Goal: Information Seeking & Learning: Learn about a topic

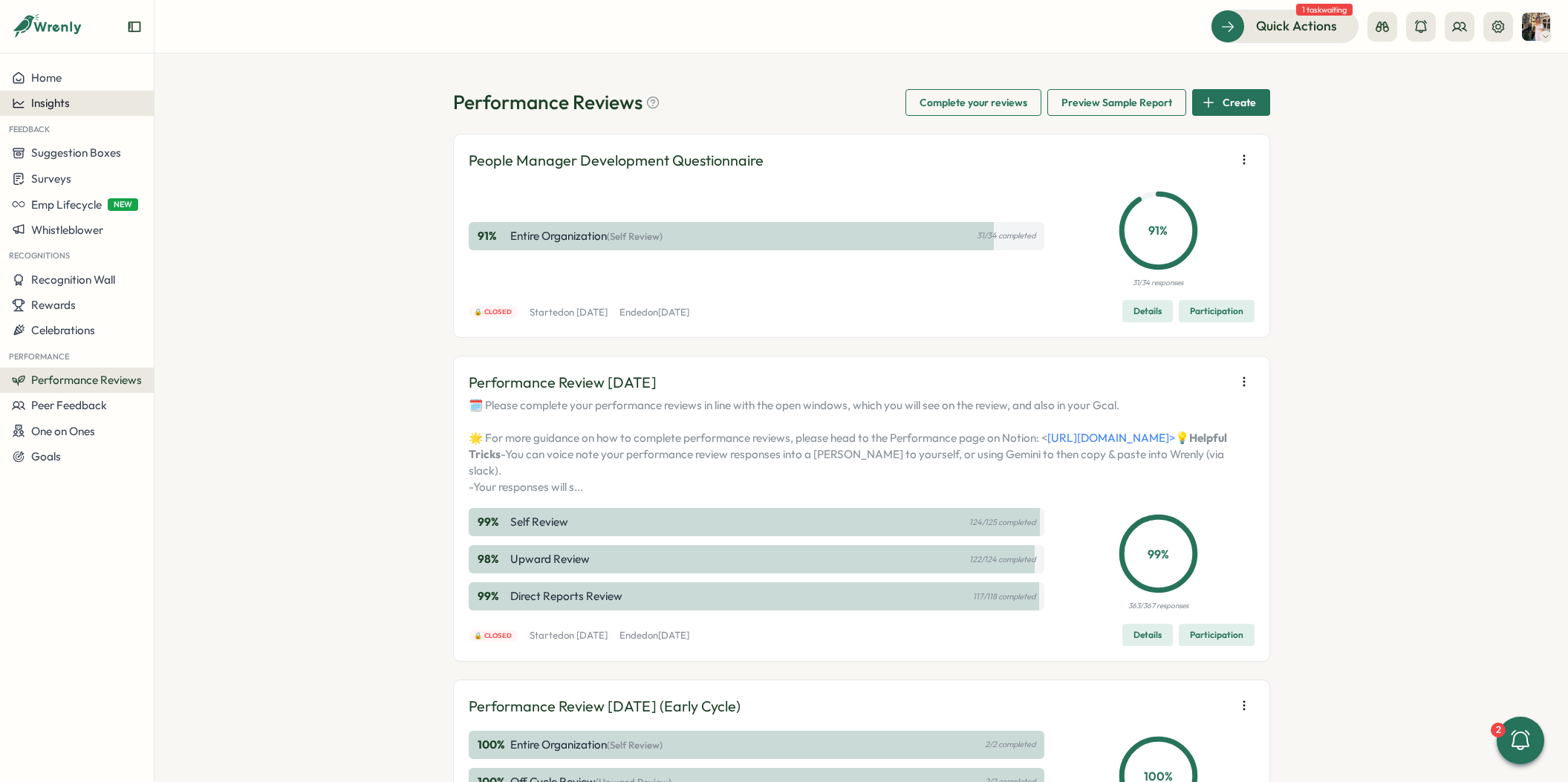
click at [62, 108] on span "Insights" at bounding box center [51, 103] width 39 height 14
click at [191, 102] on div "Surveys" at bounding box center [210, 89] width 118 height 28
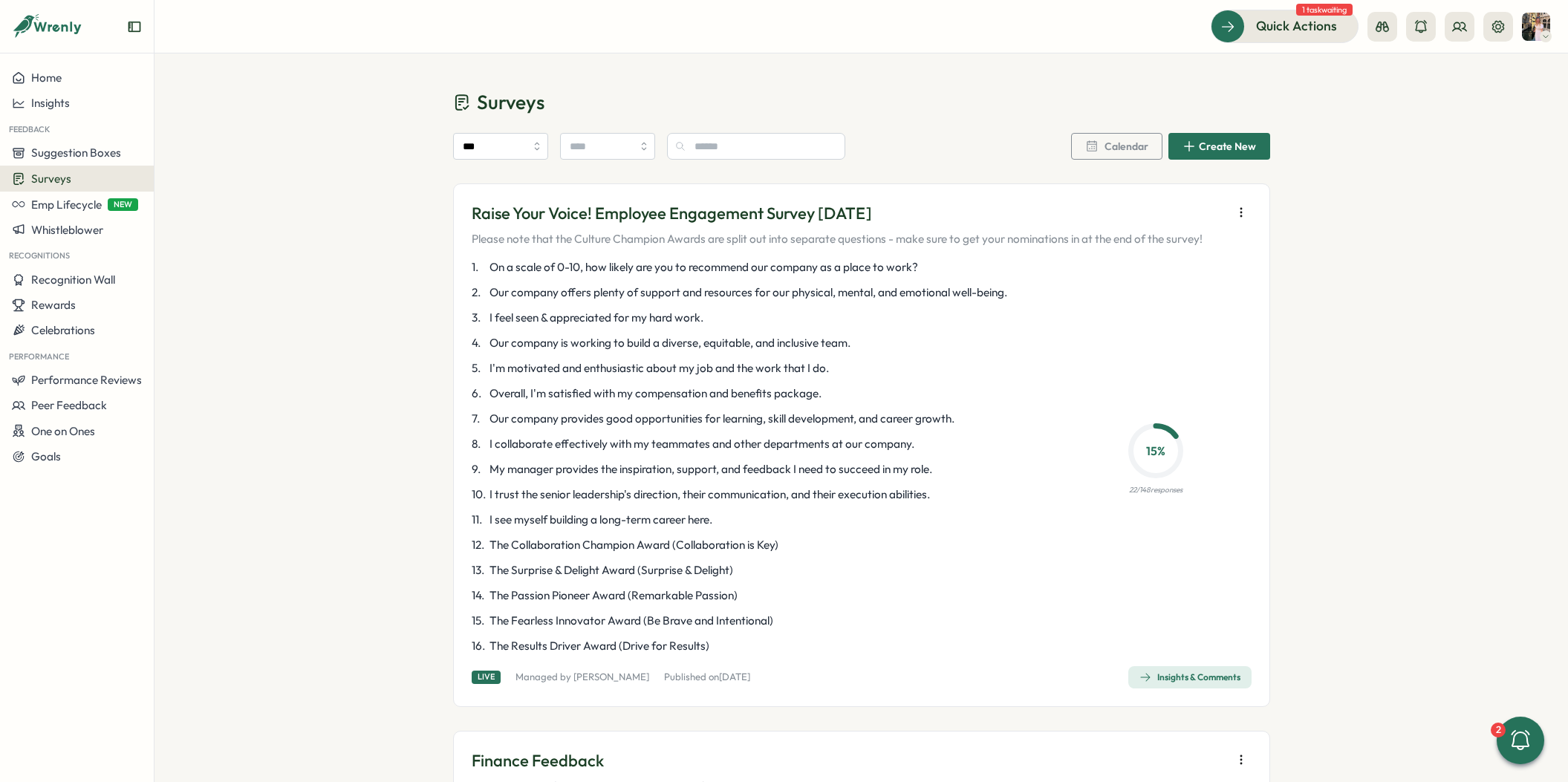
click at [1165, 671] on span "Insights & Comments" at bounding box center [1189, 678] width 101 height 21
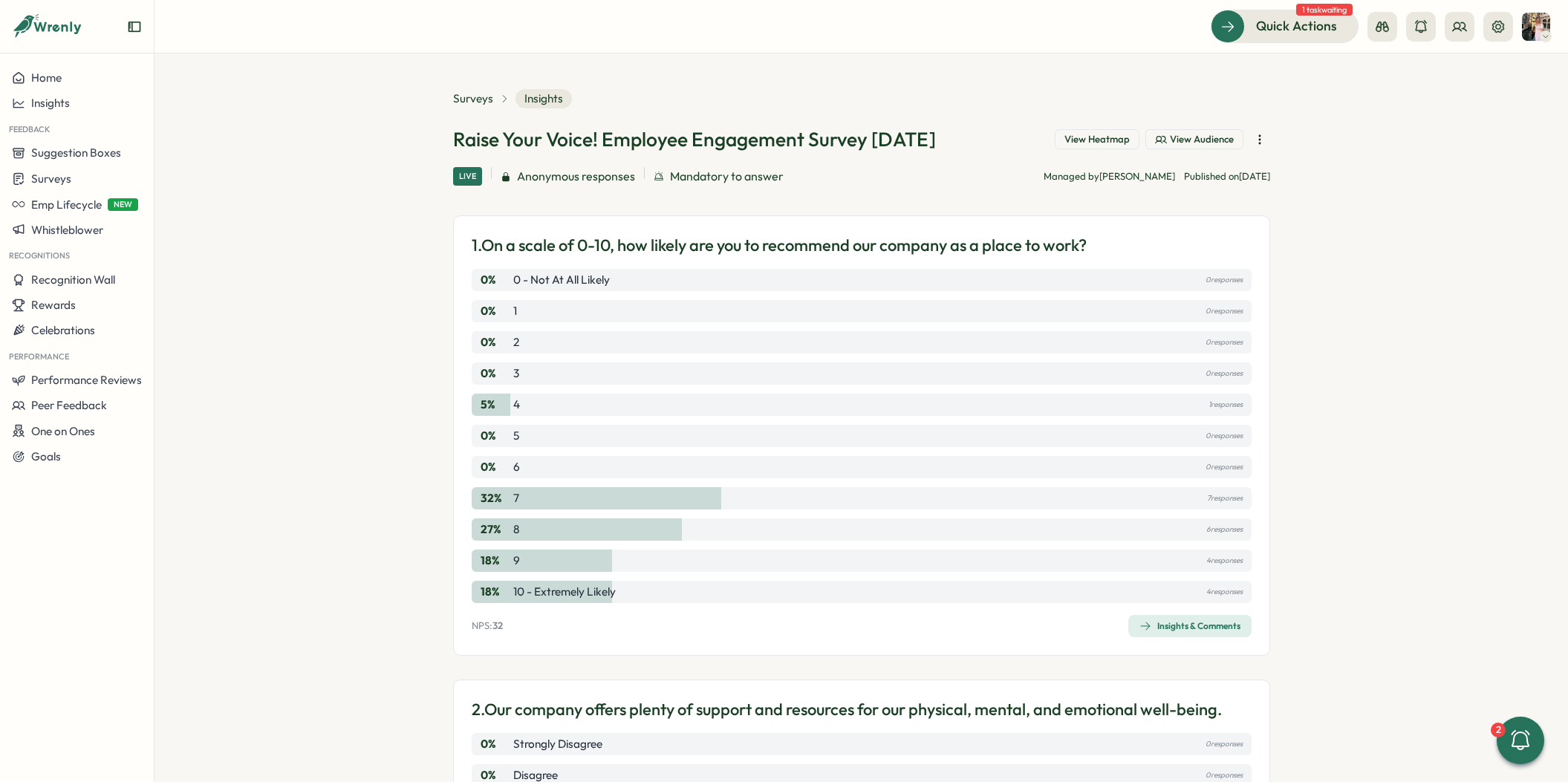
click at [1056, 144] on button "View Heatmap" at bounding box center [1097, 139] width 85 height 21
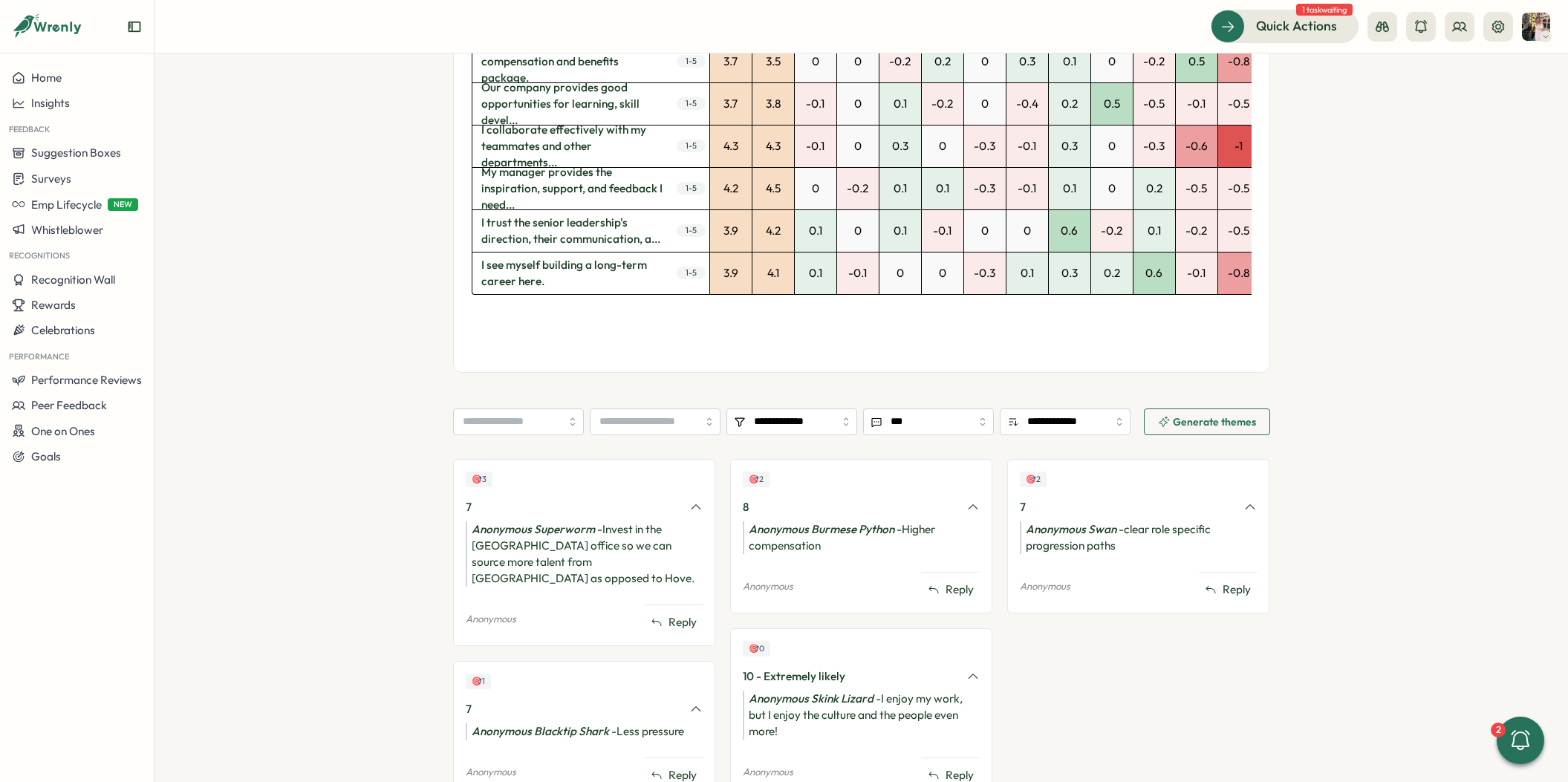
scroll to position [941, 0]
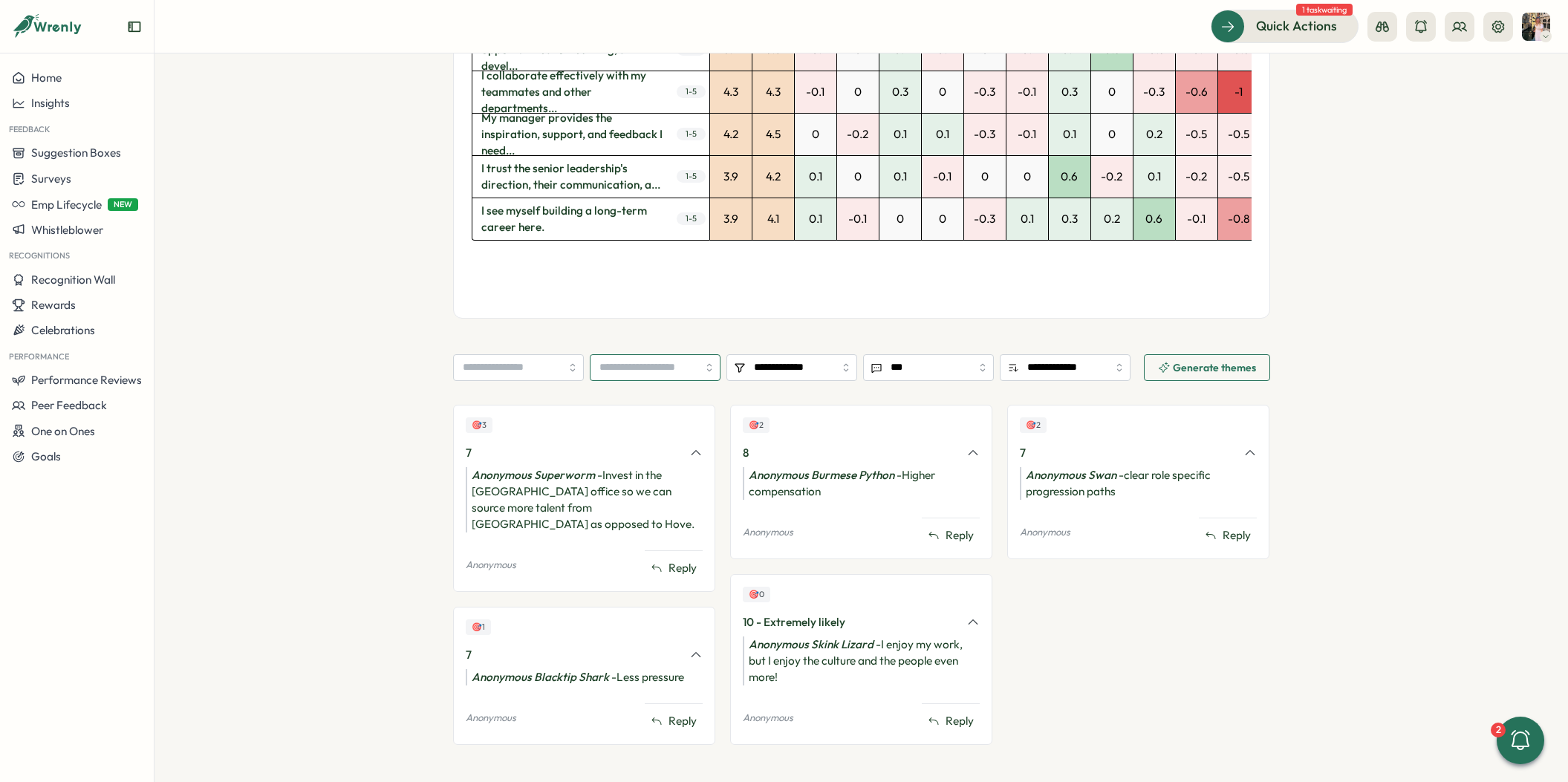
click at [677, 355] on input "search" at bounding box center [655, 368] width 130 height 27
type input "*****"
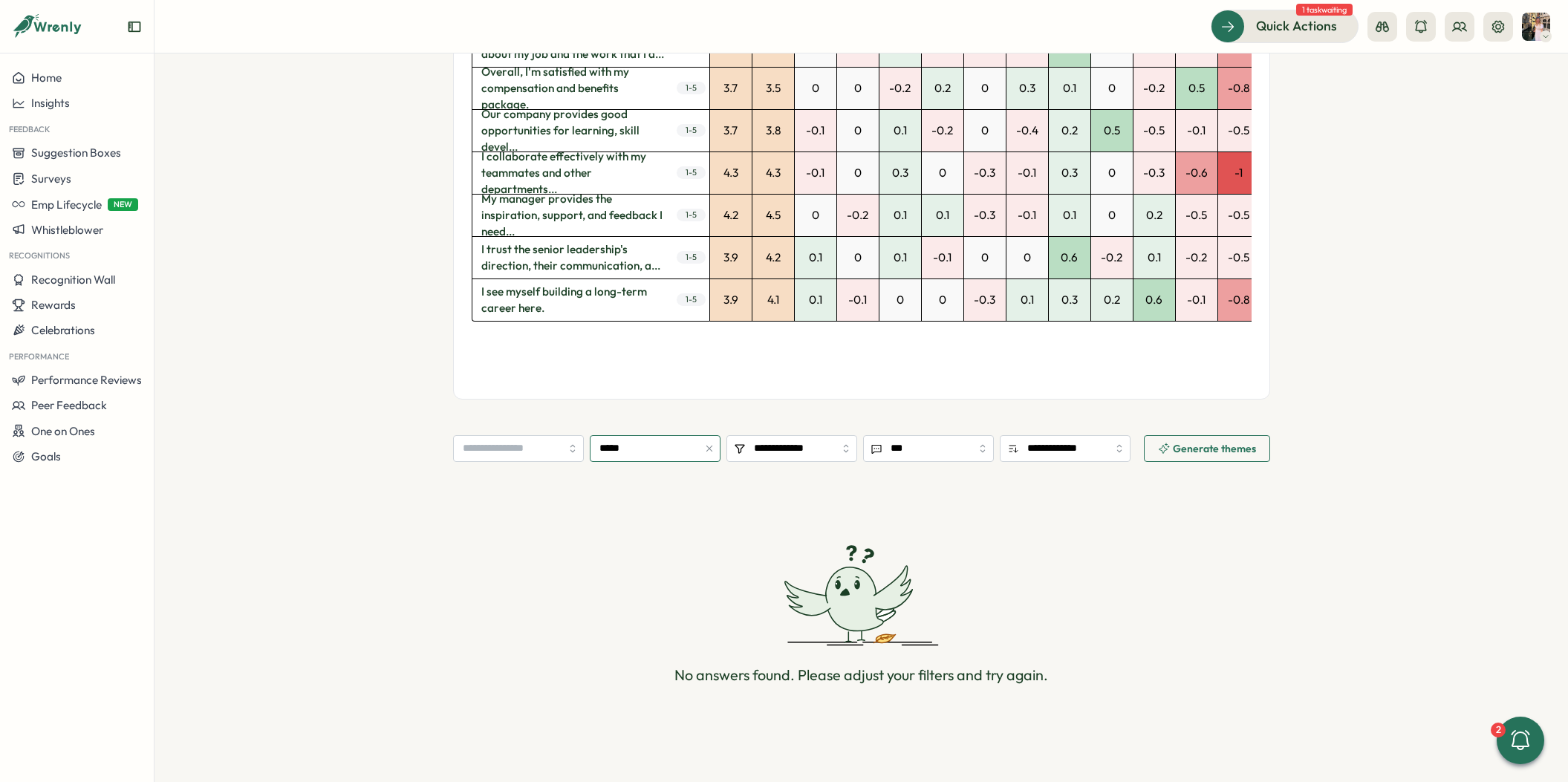
scroll to position [847, 0]
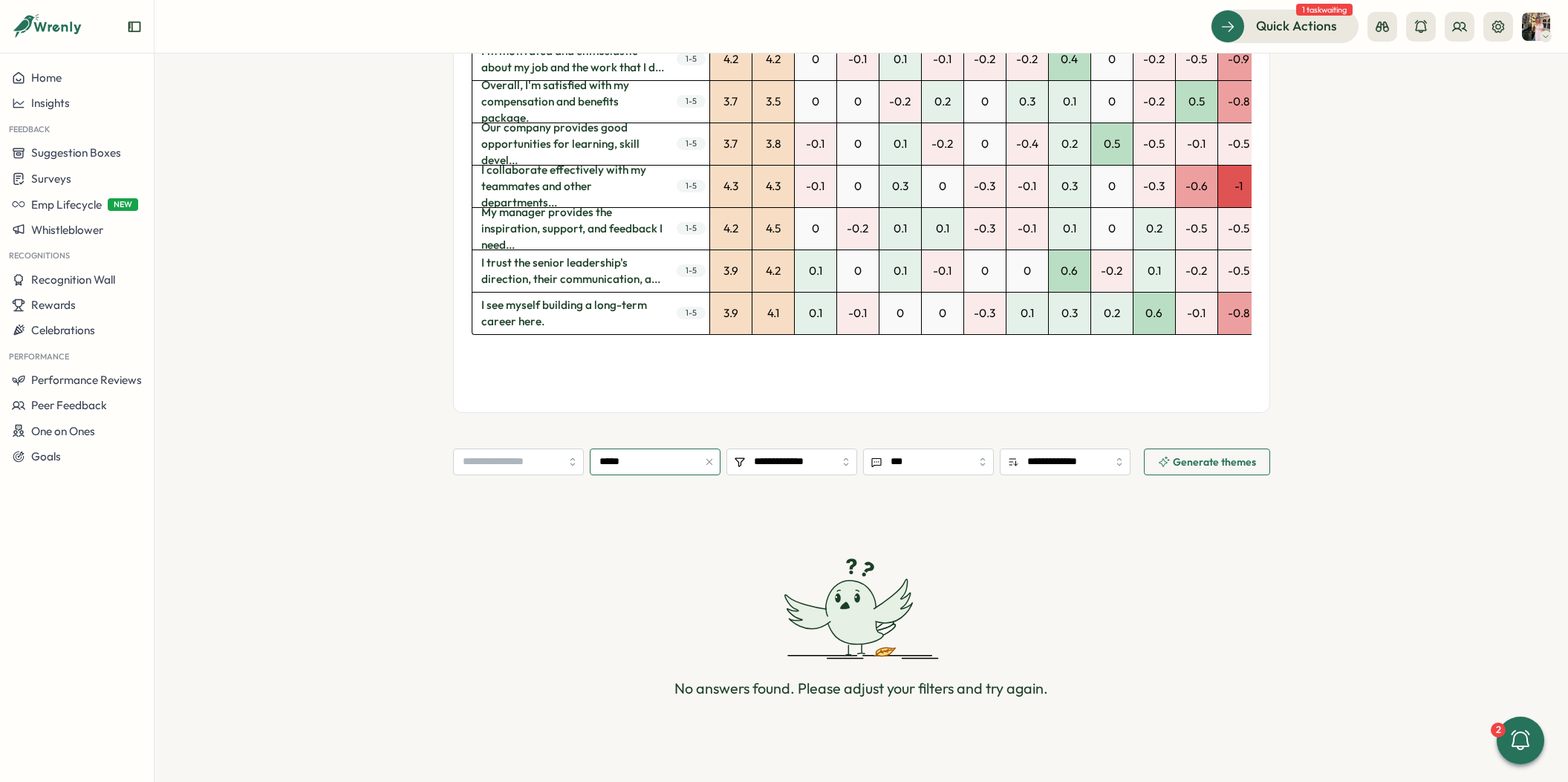
click at [704, 457] on icon "button" at bounding box center [709, 462] width 10 height 10
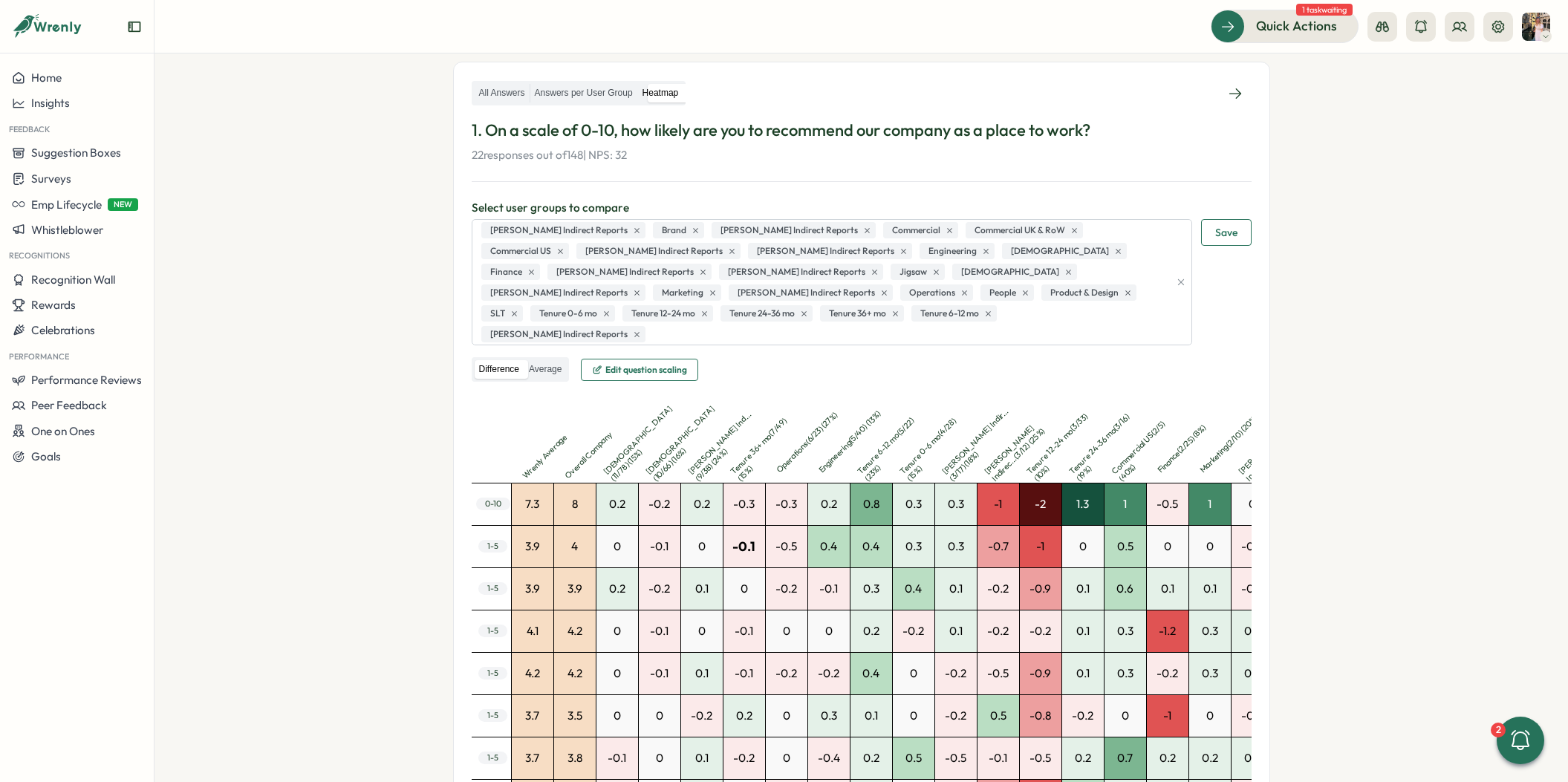
scroll to position [0, 0]
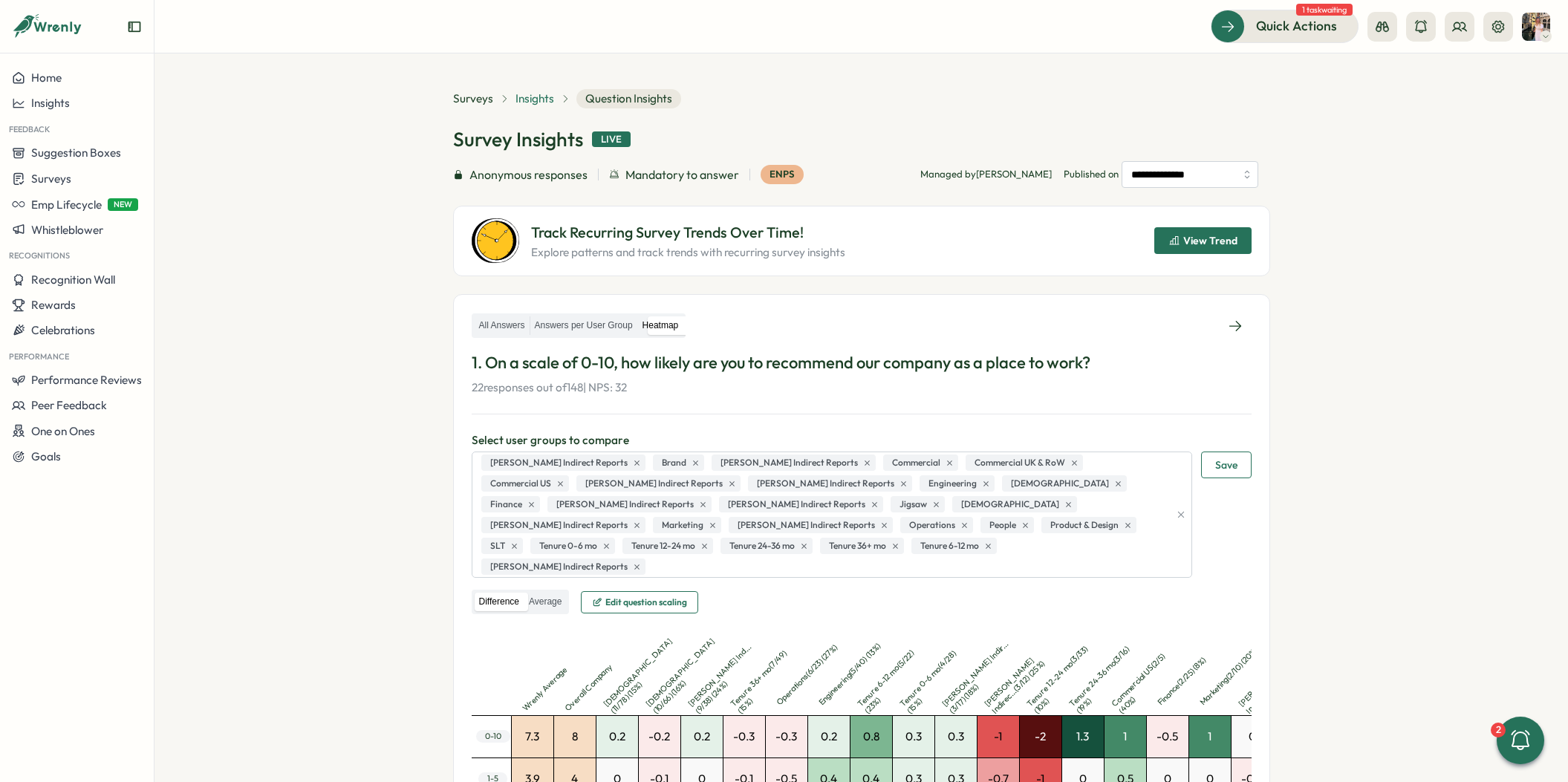
click at [531, 95] on span "Insights" at bounding box center [535, 99] width 39 height 16
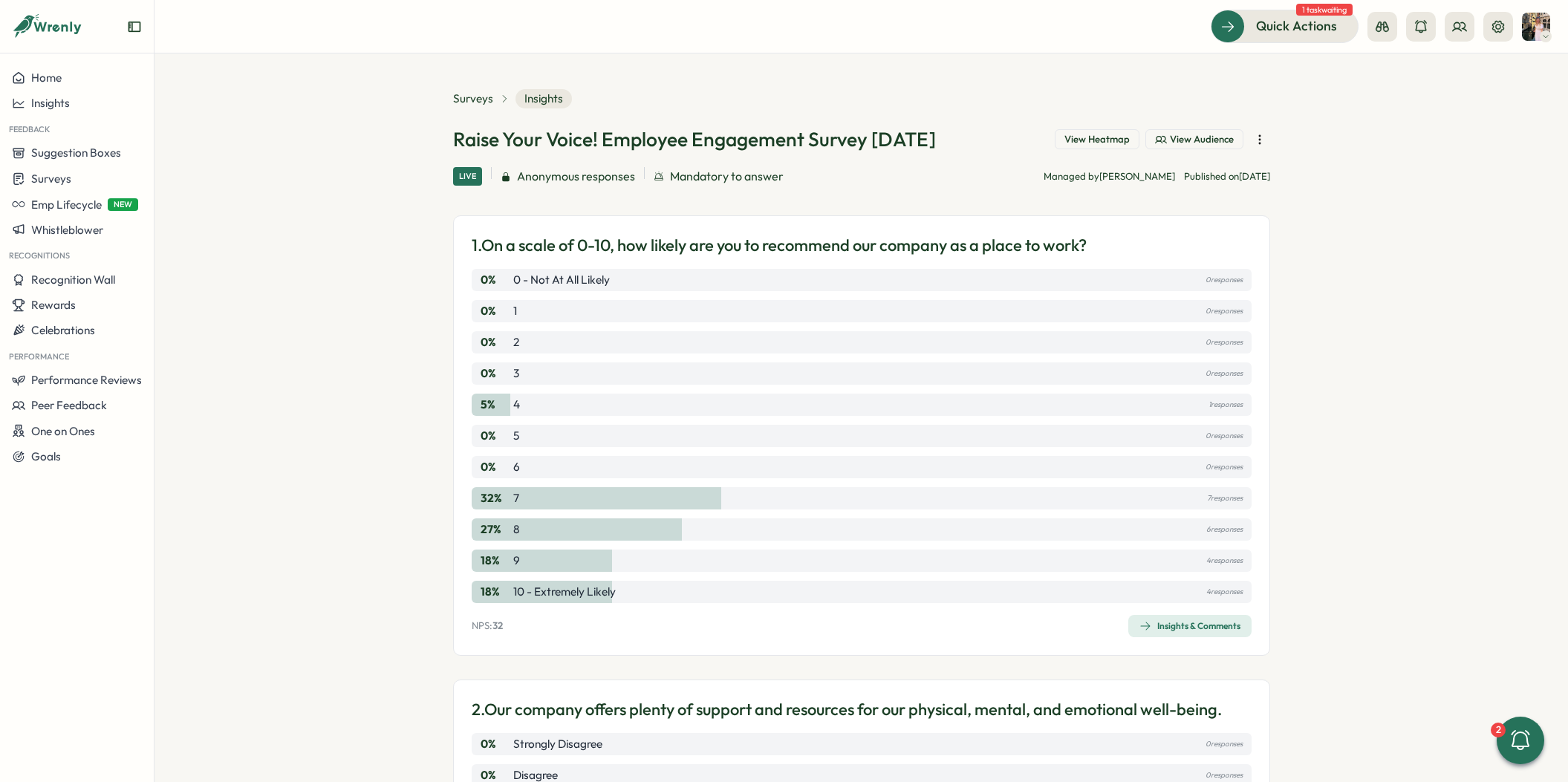
scroll to position [808, 0]
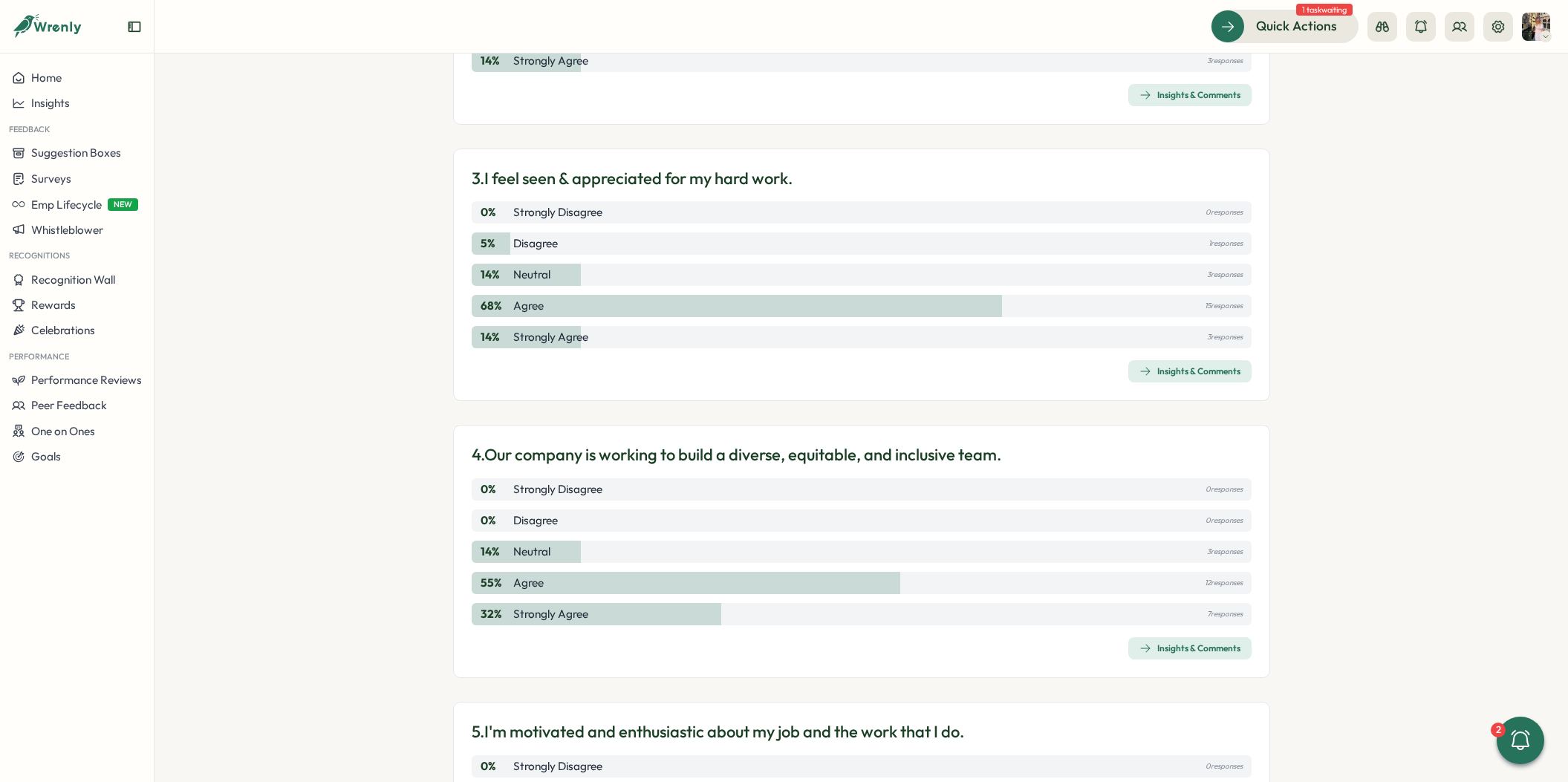
click at [1166, 383] on div "3. I feel seen & appreciated for my hard work. 0 % Strongly Disagree 0 response…" at bounding box center [861, 275] width 817 height 253
click at [1164, 378] on span "Insights & Comments" at bounding box center [1189, 372] width 101 height 21
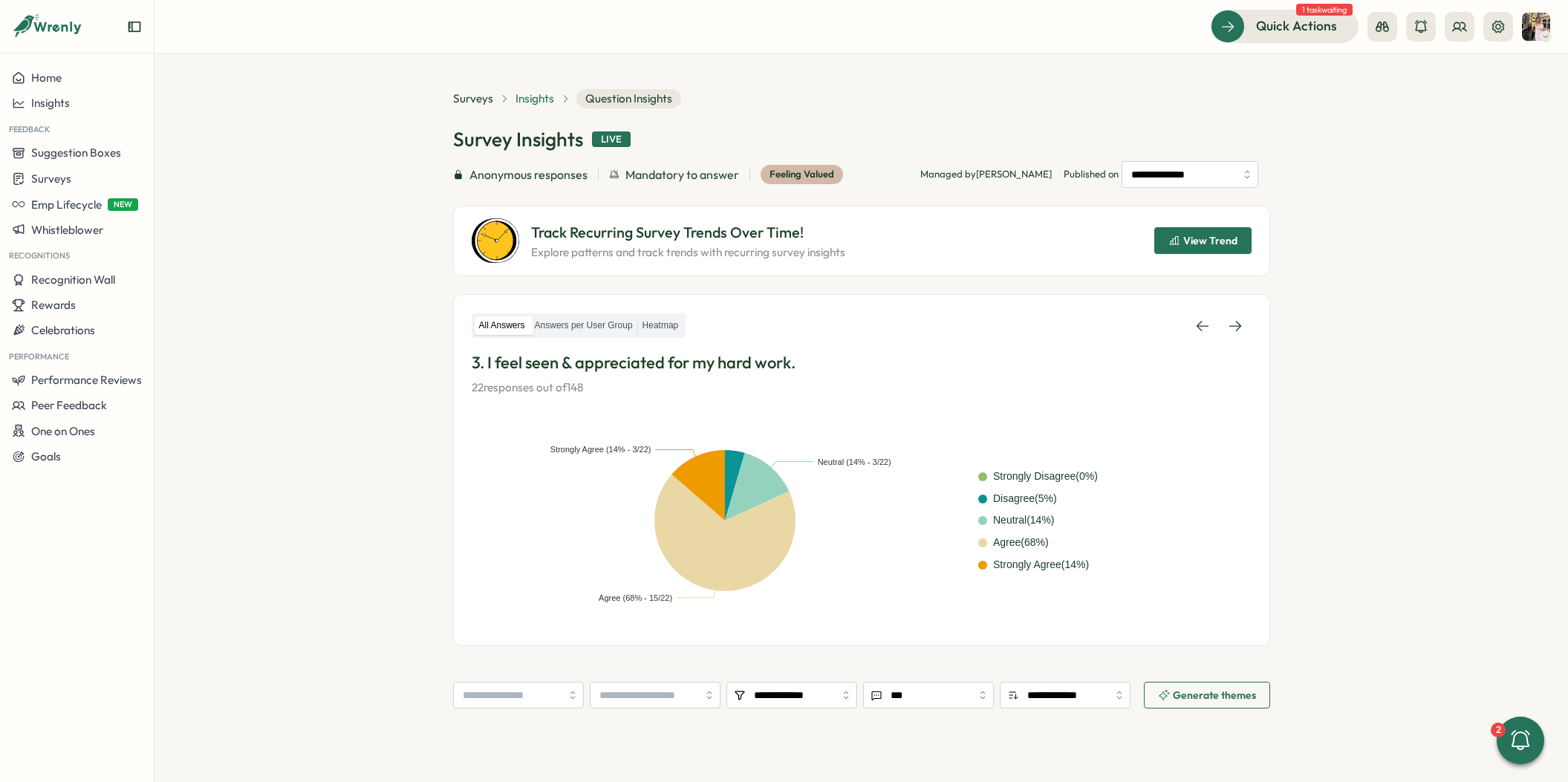
click at [541, 103] on span "Insights" at bounding box center [535, 99] width 39 height 16
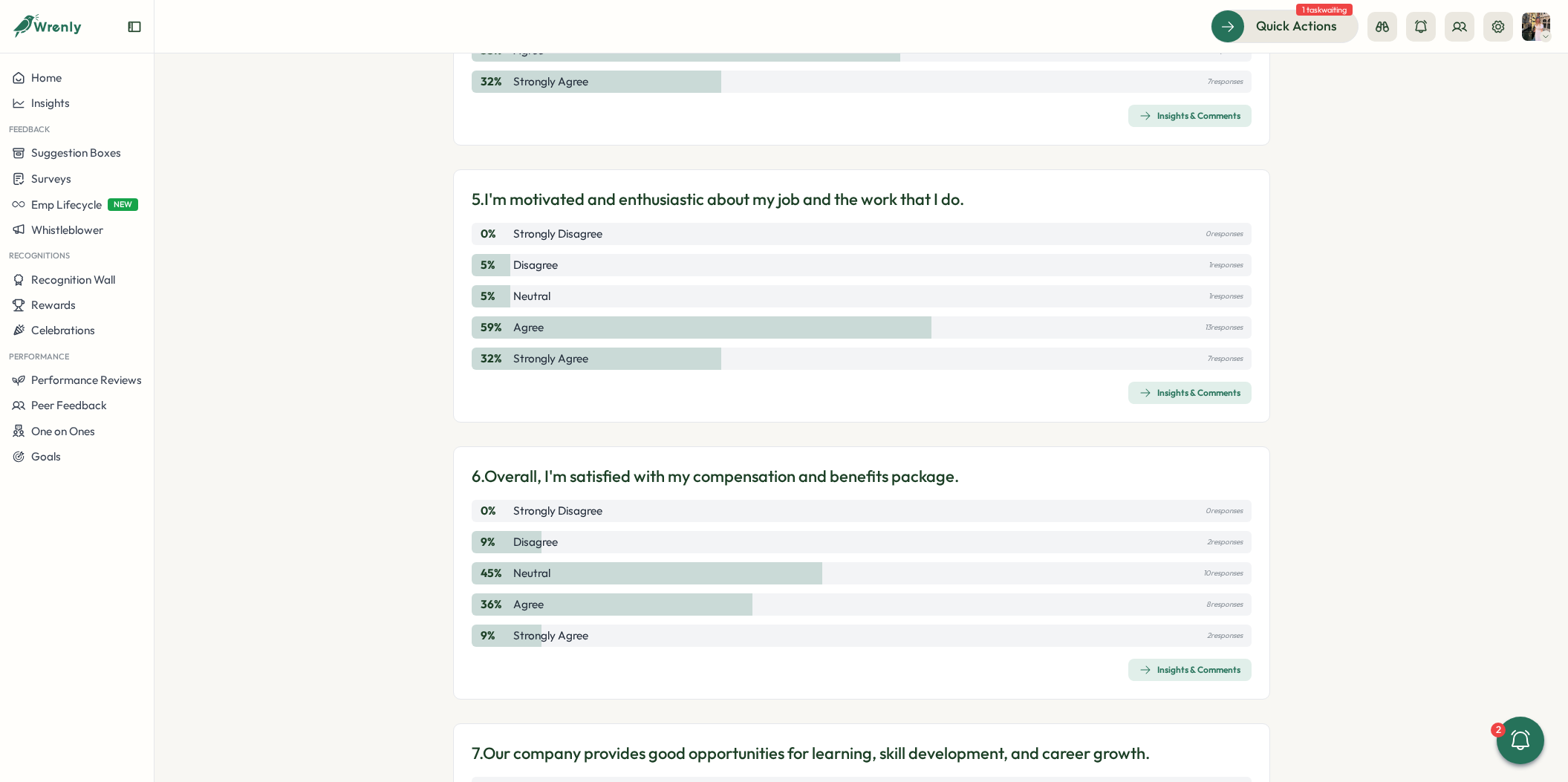
scroll to position [1355, 0]
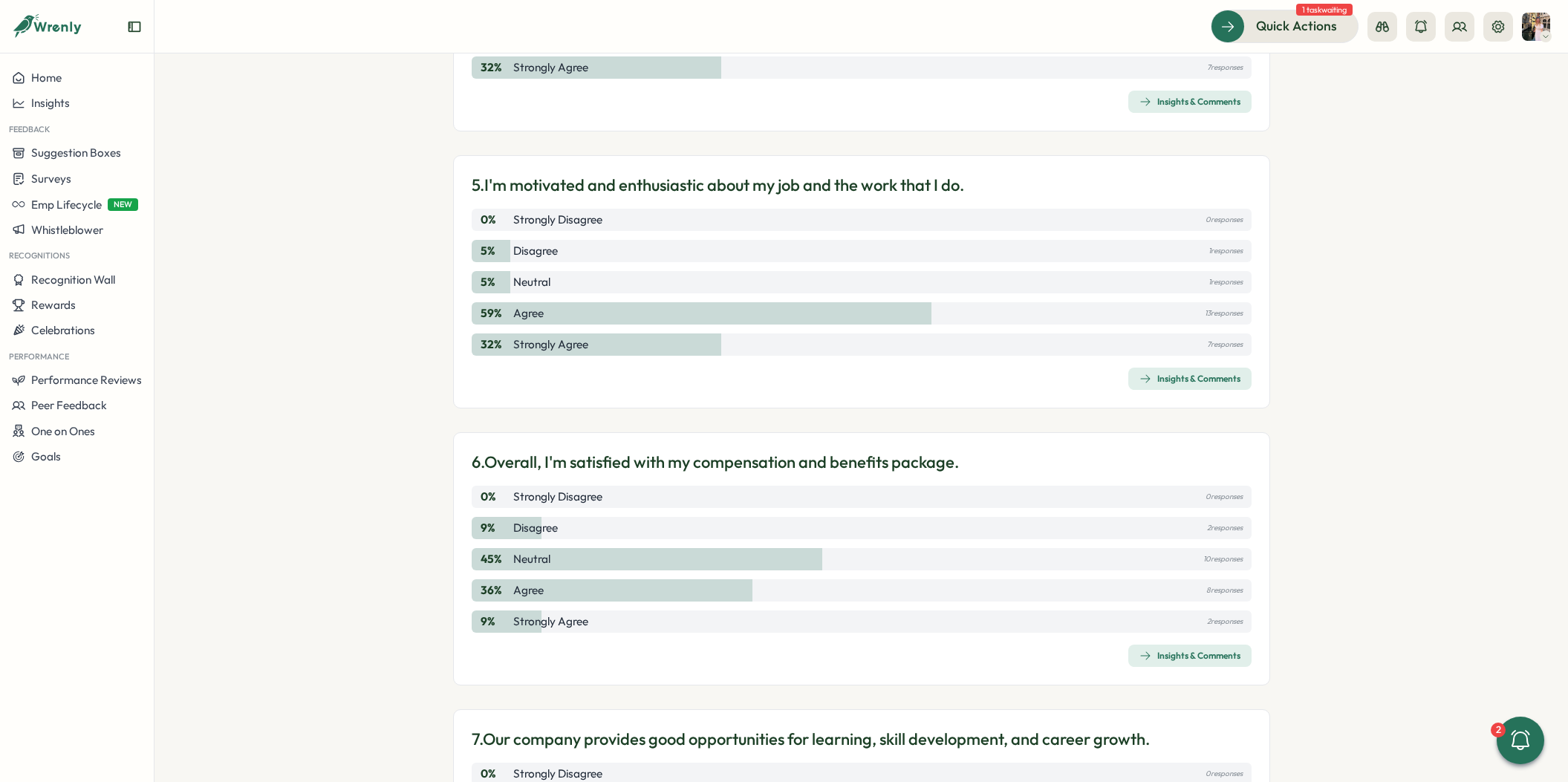
click at [1157, 660] on div "Insights & Comments" at bounding box center [1189, 656] width 101 height 12
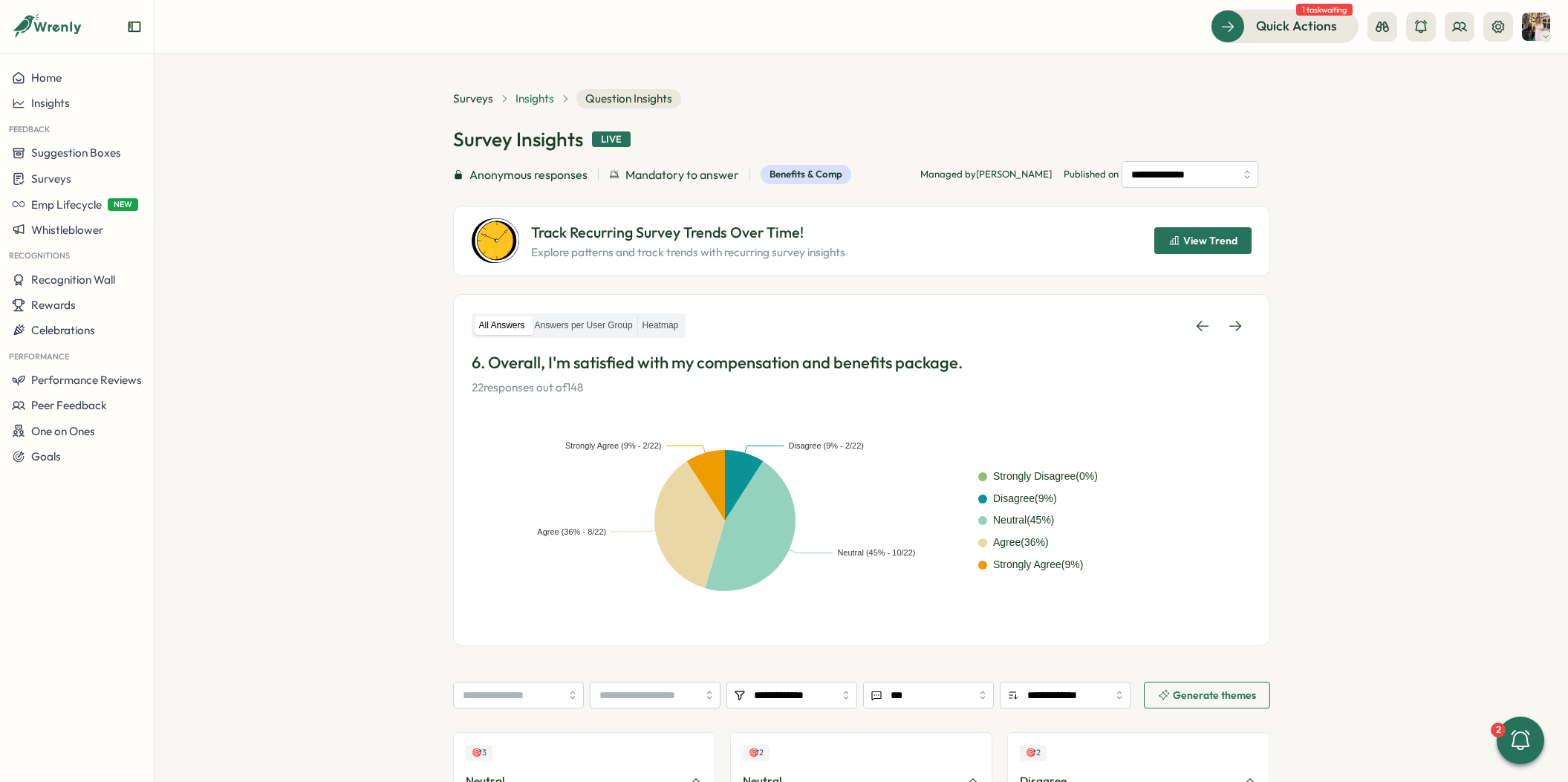
click at [534, 100] on span "Insights" at bounding box center [535, 99] width 39 height 16
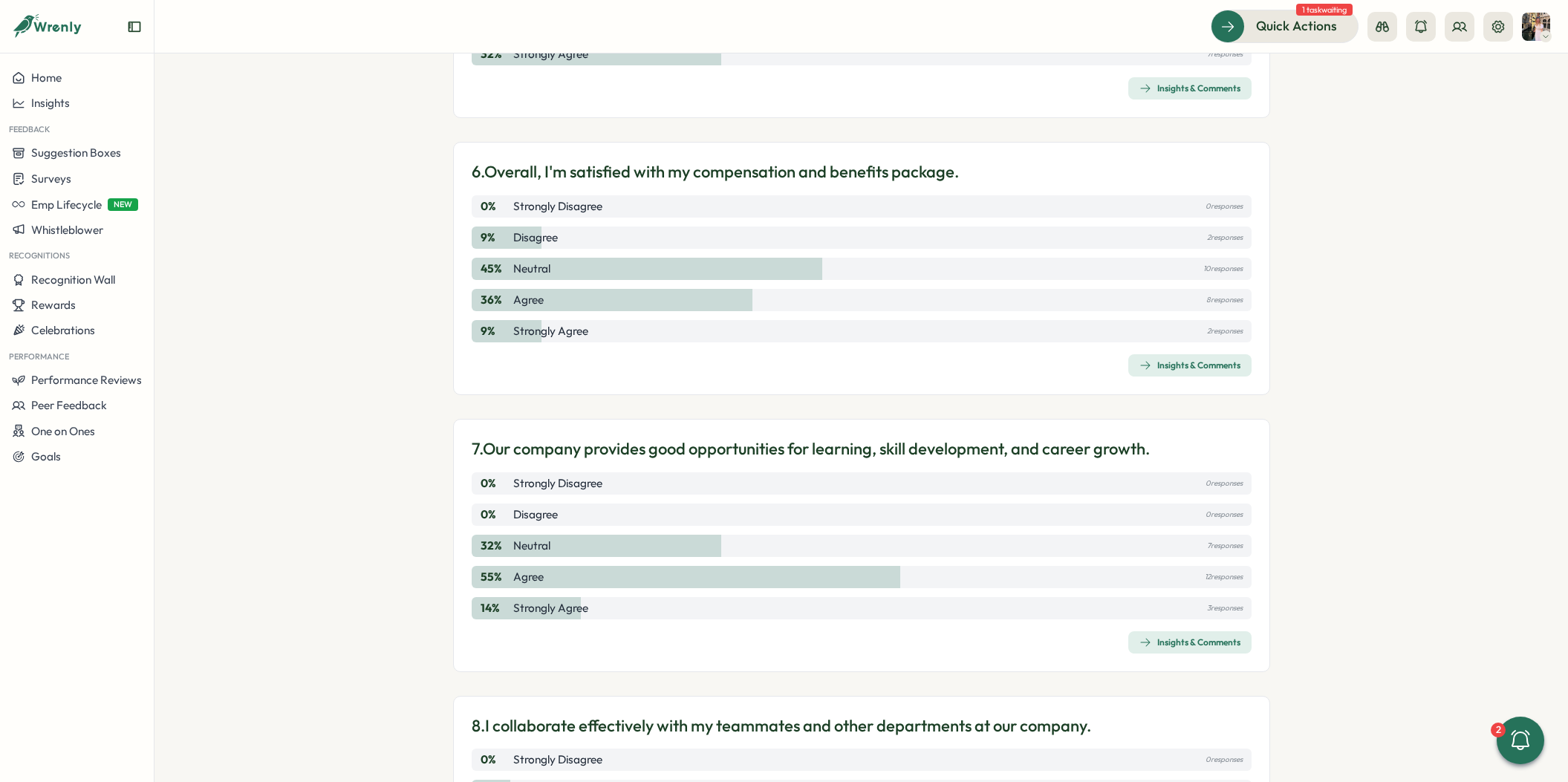
scroll to position [1941, 0]
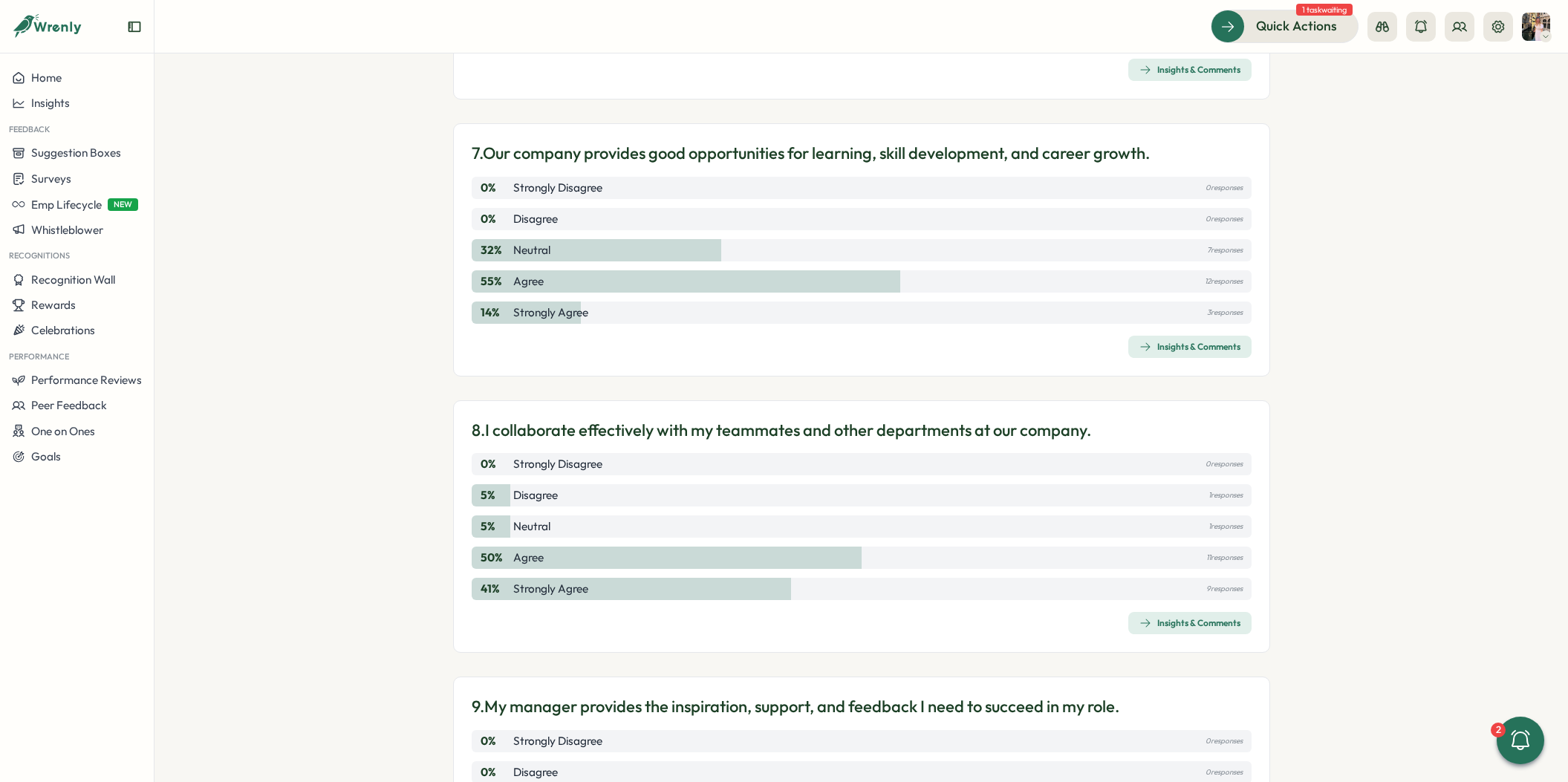
click at [1156, 622] on div "Insights & Comments" at bounding box center [1189, 623] width 101 height 12
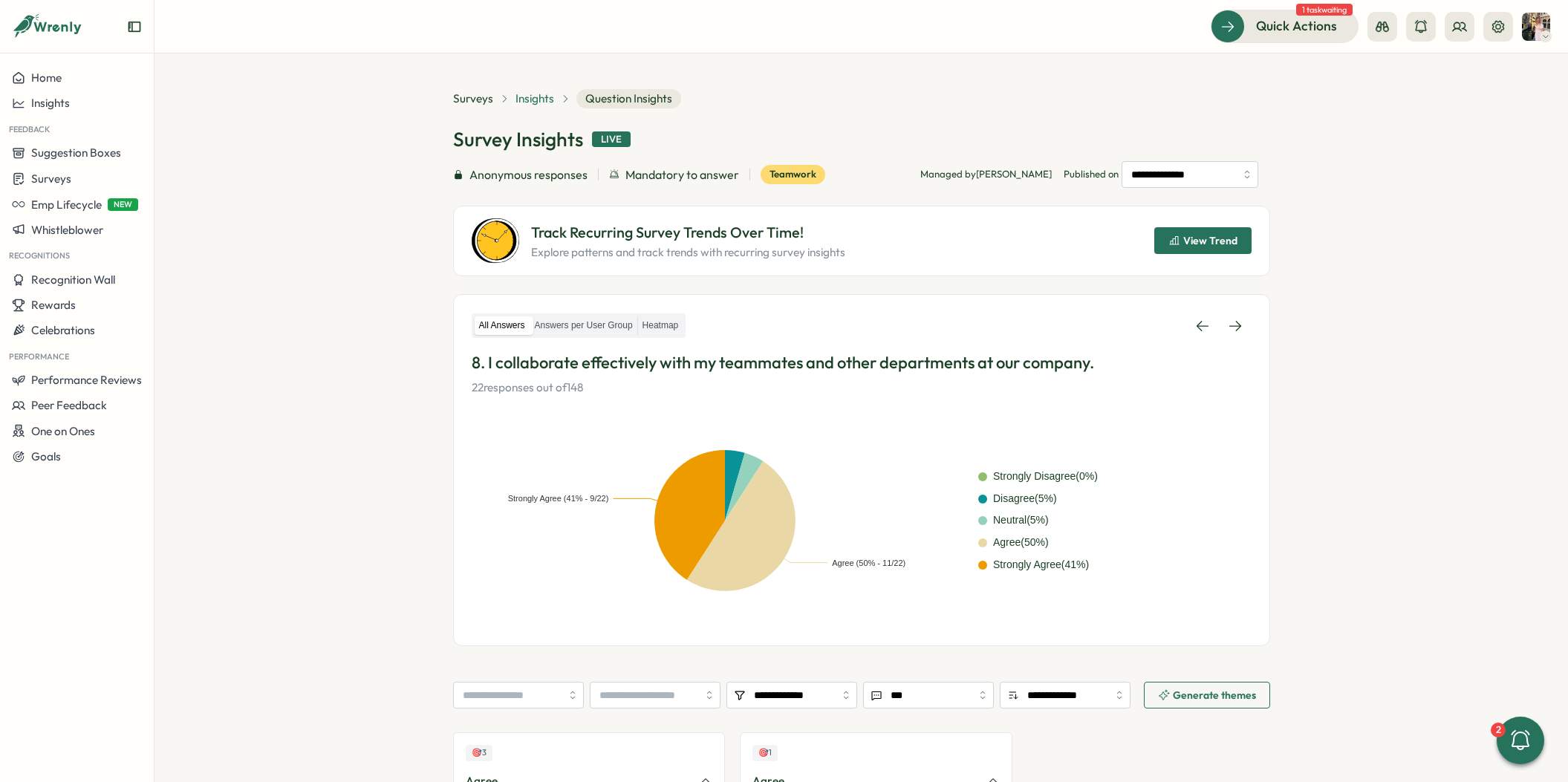
click at [537, 91] on span "Insights" at bounding box center [535, 99] width 39 height 16
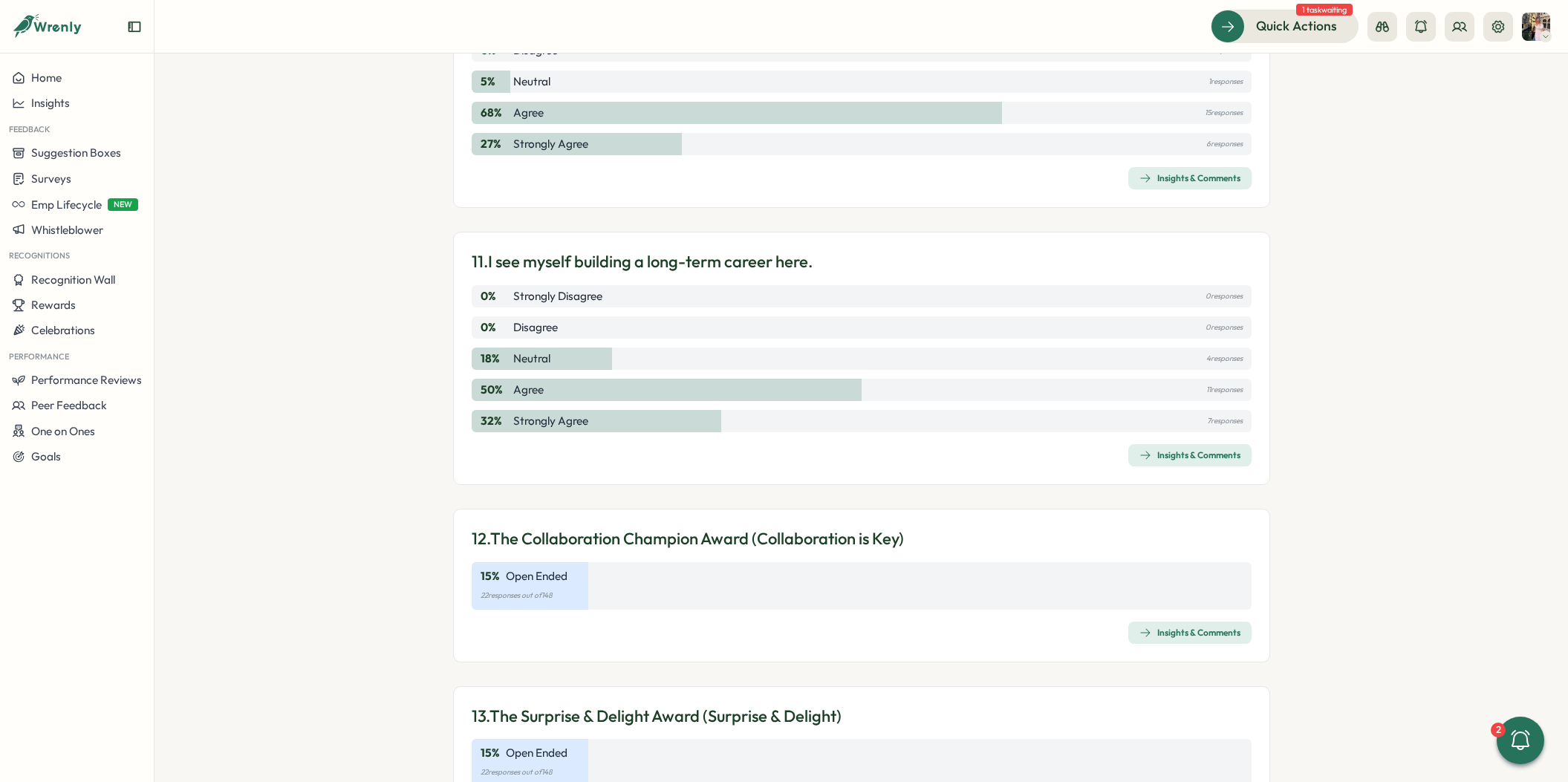
scroll to position [2985, 0]
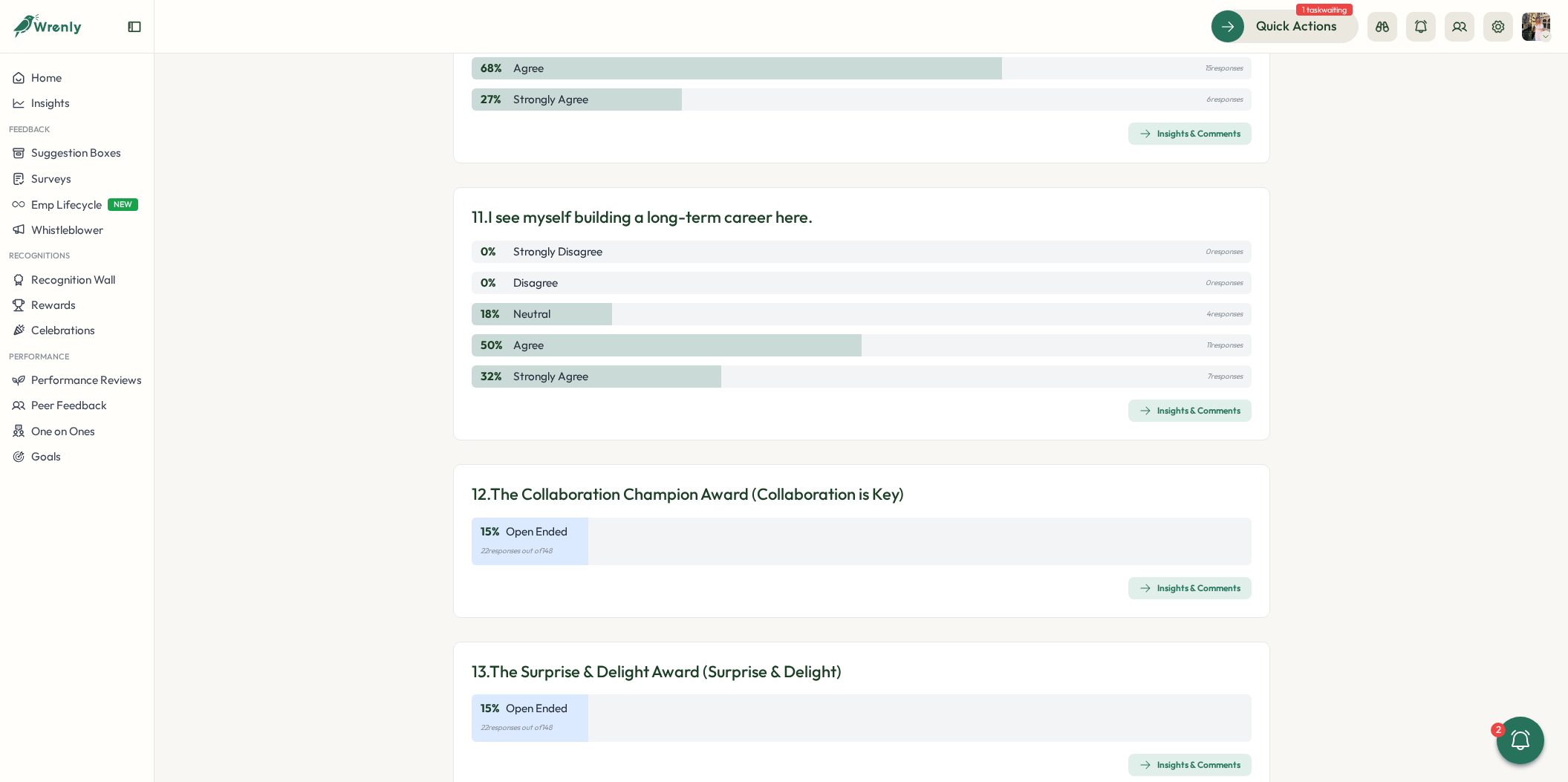
click at [1182, 406] on div "Insights & Comments" at bounding box center [1189, 411] width 101 height 12
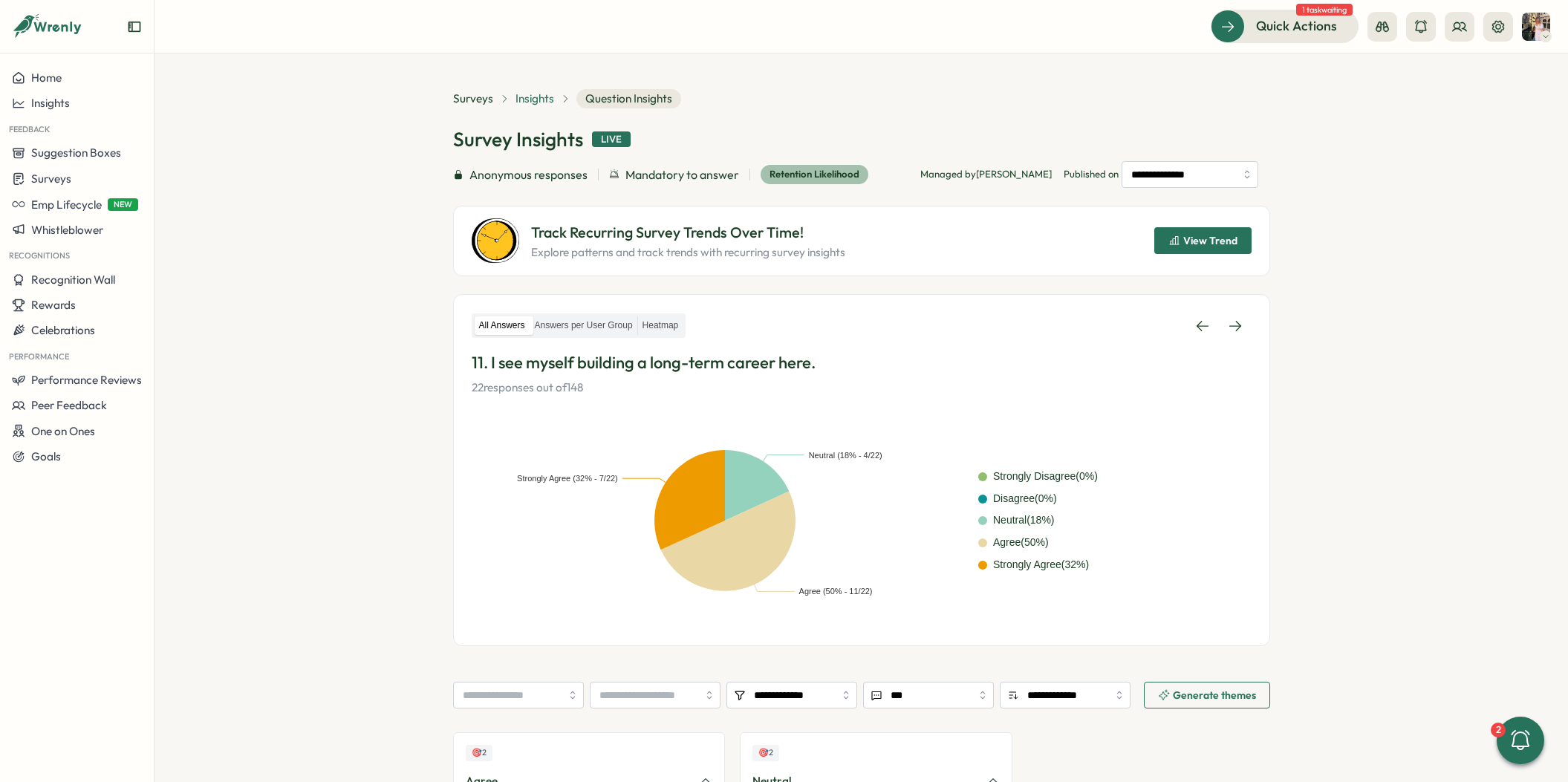
click at [536, 104] on span "Insights" at bounding box center [535, 99] width 39 height 16
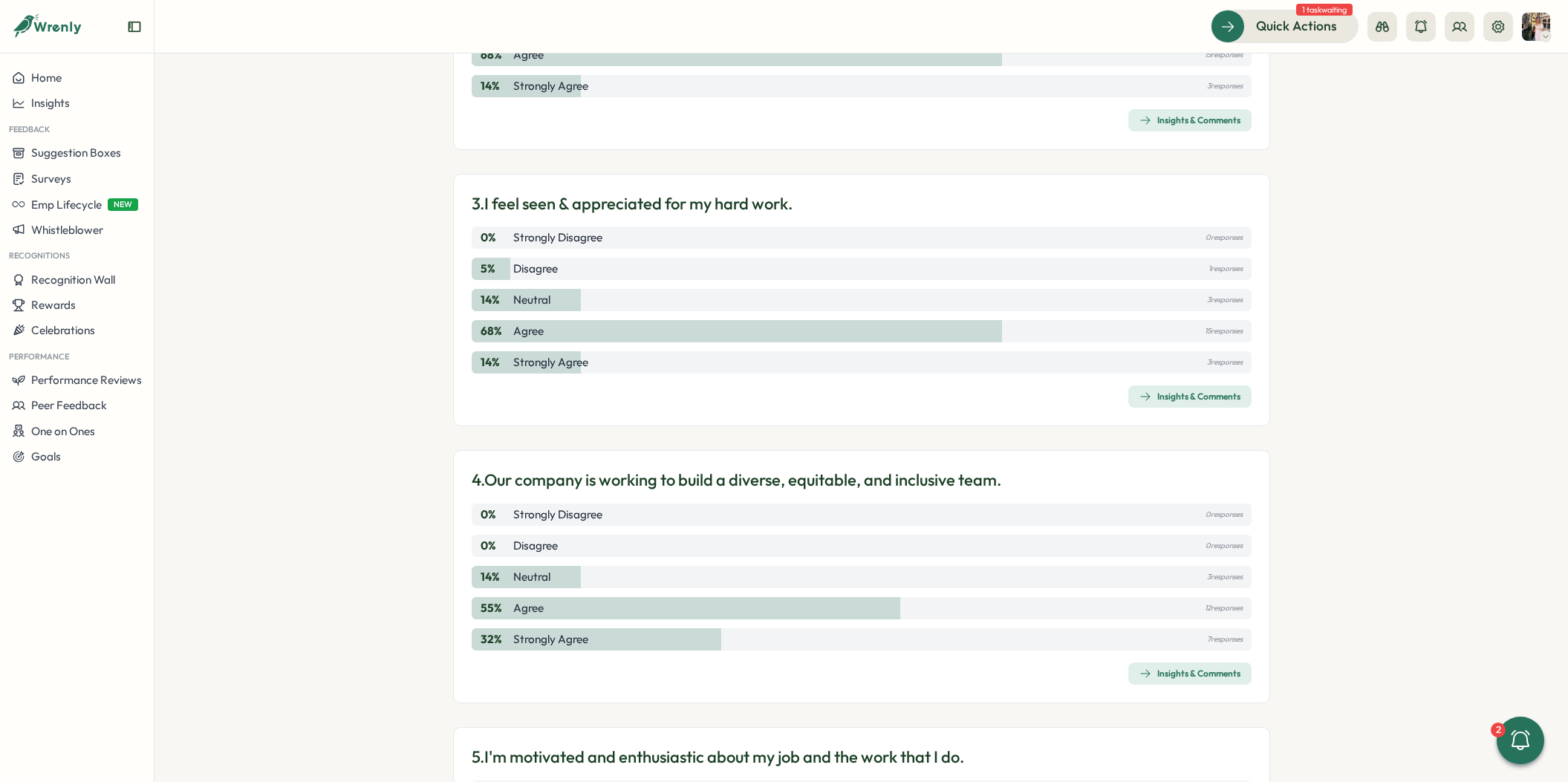
scroll to position [805, 0]
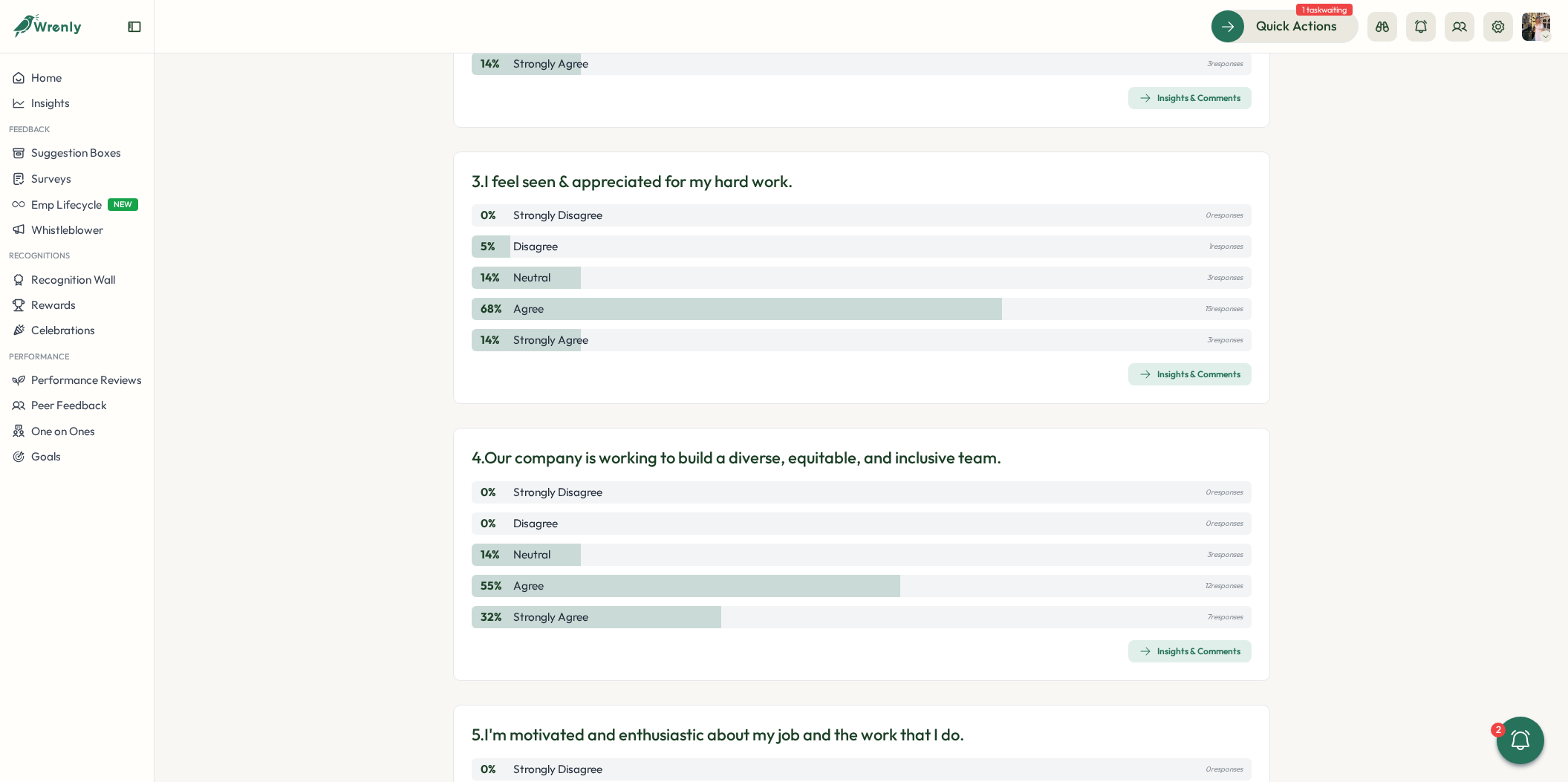
click at [1183, 657] on div "Insights & Comments" at bounding box center [1189, 652] width 101 height 12
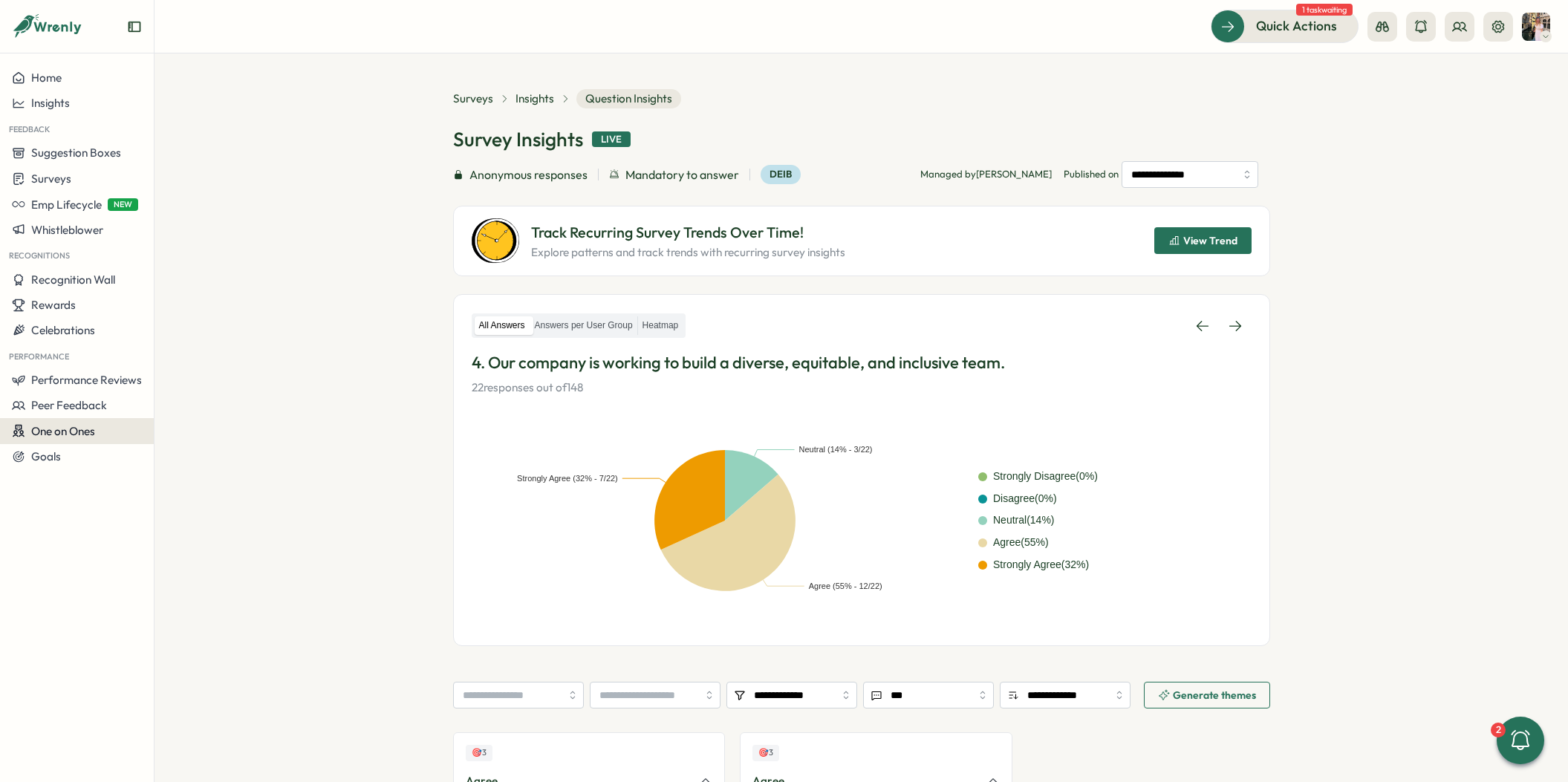
click at [57, 431] on span "One on Ones" at bounding box center [63, 431] width 64 height 14
click at [65, 403] on span "Peer Feedback" at bounding box center [69, 405] width 76 height 14
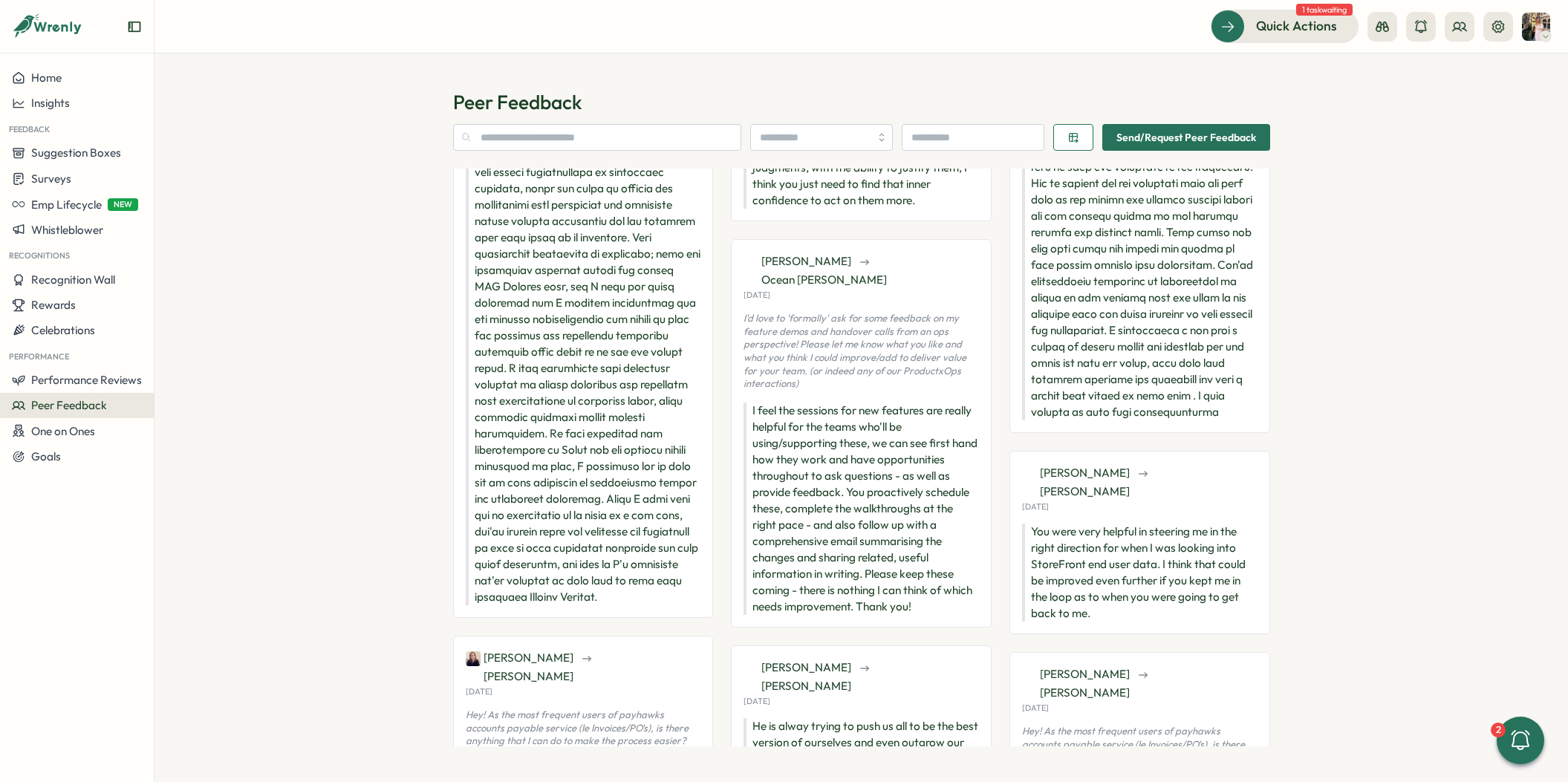
scroll to position [596, 0]
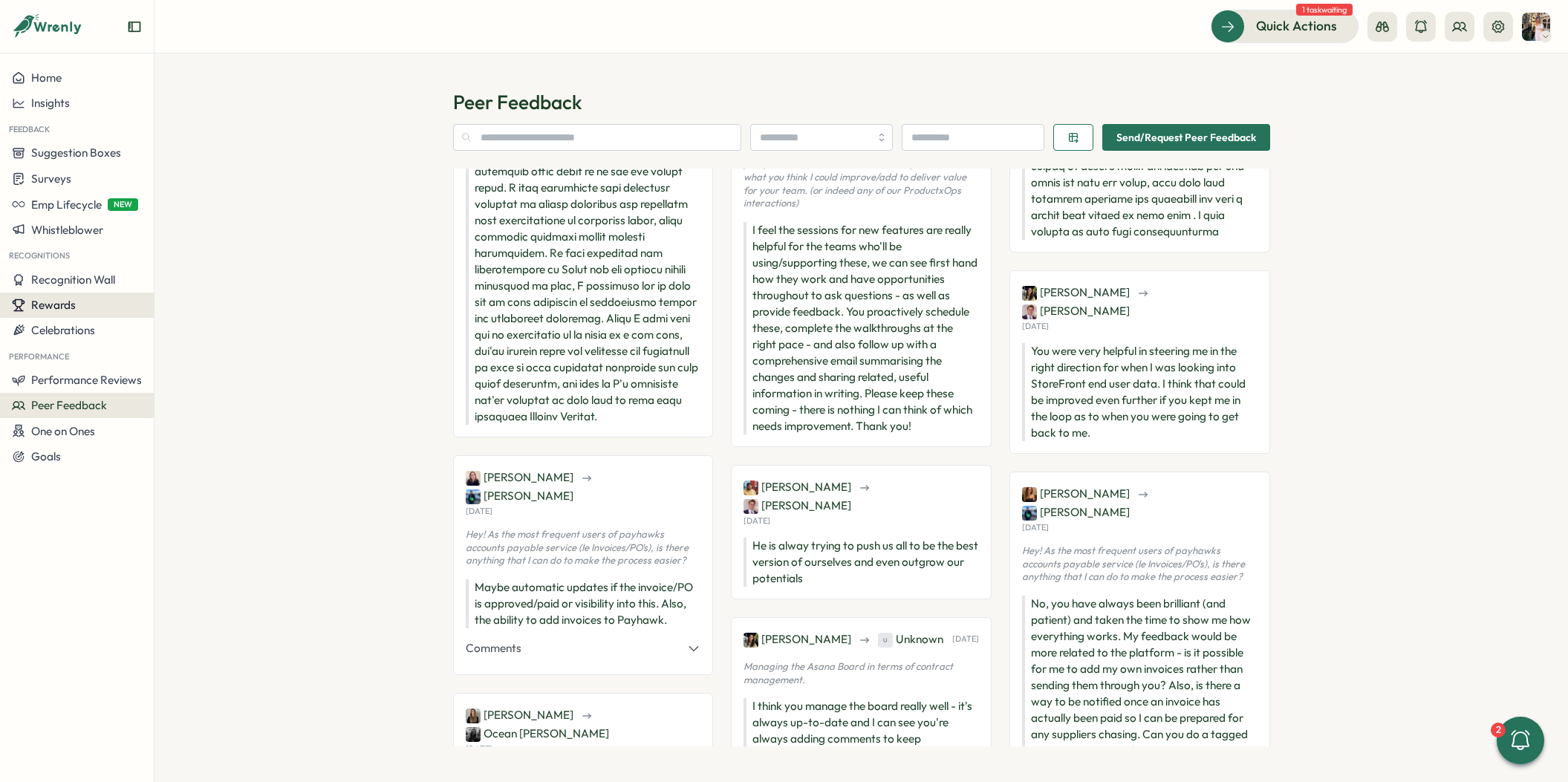
click at [71, 307] on span "Rewards" at bounding box center [53, 304] width 44 height 14
click at [55, 378] on span "Performance Reviews" at bounding box center [87, 379] width 111 height 14
click at [165, 359] on div "Reviews" at bounding box center [215, 352] width 115 height 16
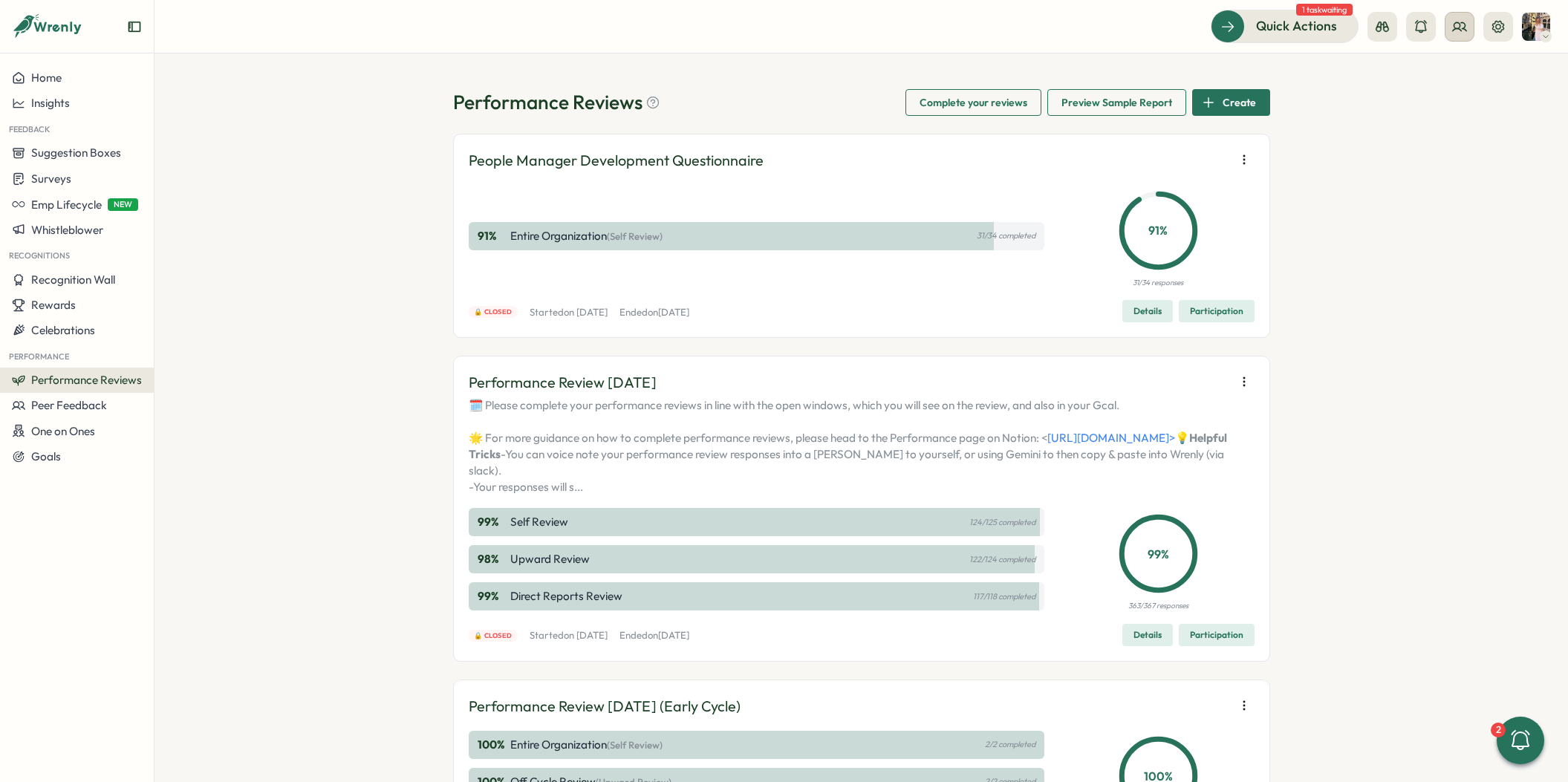
click at [1462, 29] on icon at bounding box center [1459, 27] width 15 height 15
click at [1399, 78] on div "Org Members User Groups User Activities" at bounding box center [1460, 101] width 136 height 104
click at [1452, 78] on div "Org Members" at bounding box center [1460, 73] width 94 height 16
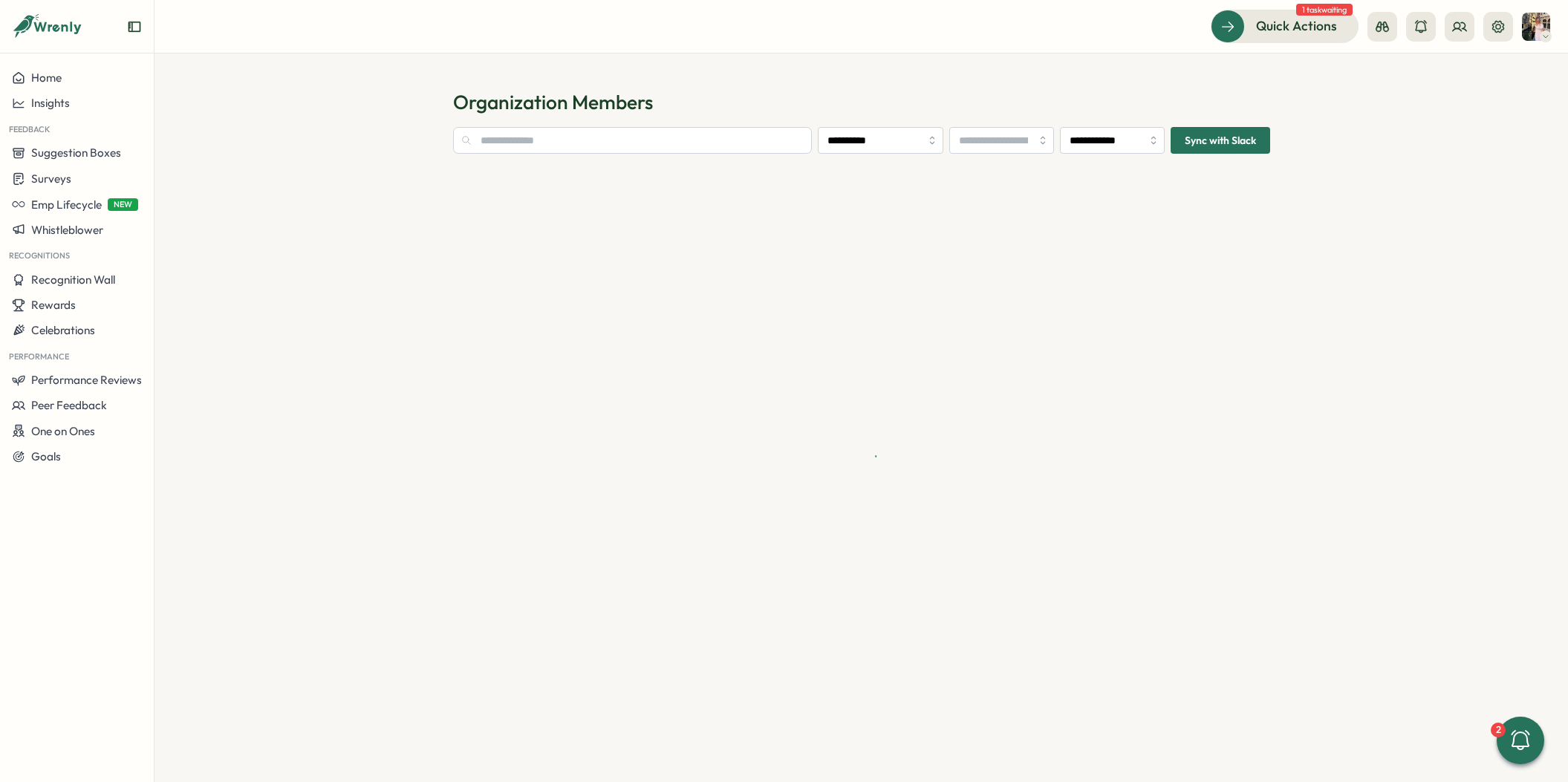
type input "**********"
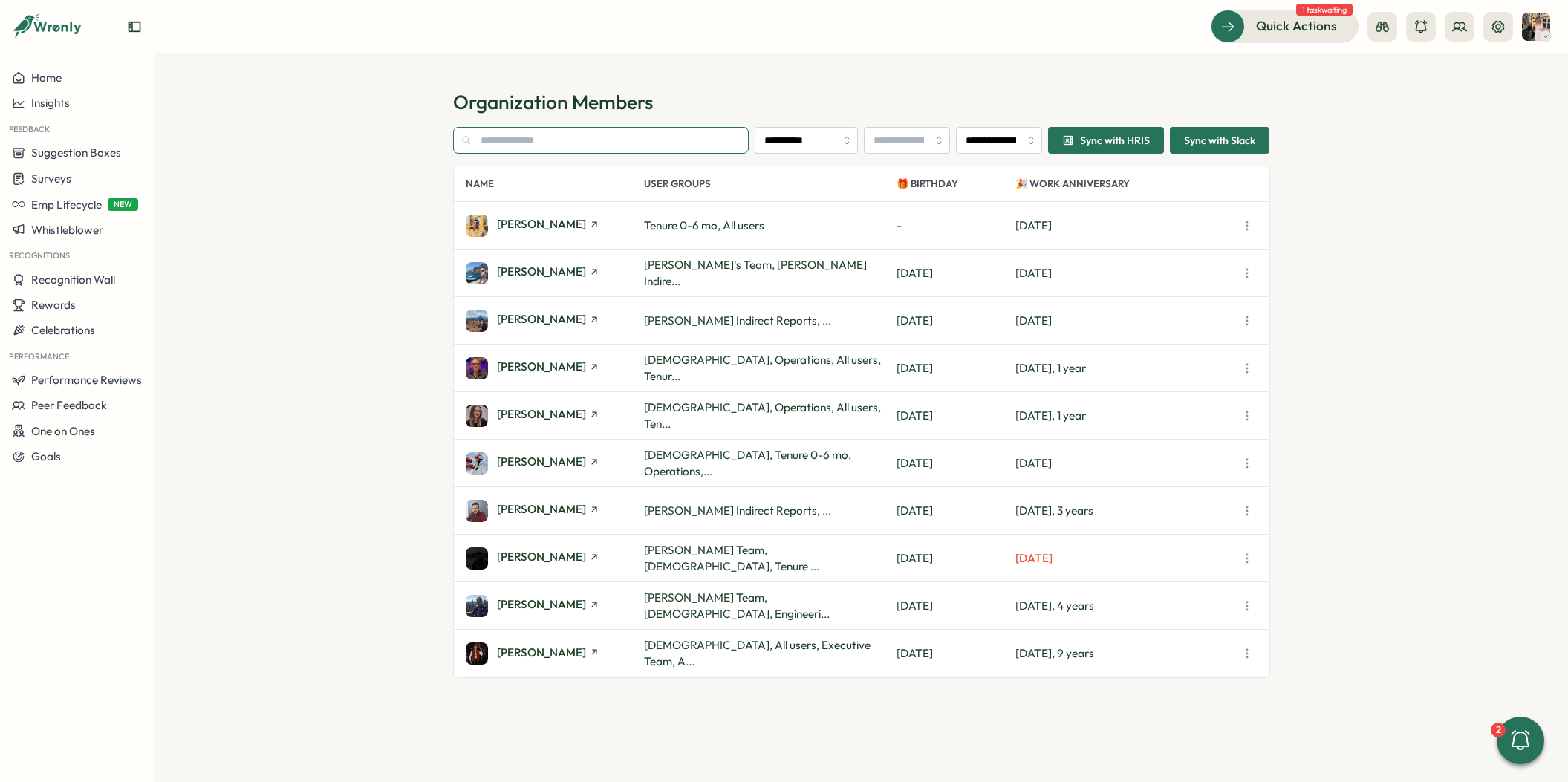
click at [663, 148] on input "text" at bounding box center [600, 140] width 296 height 27
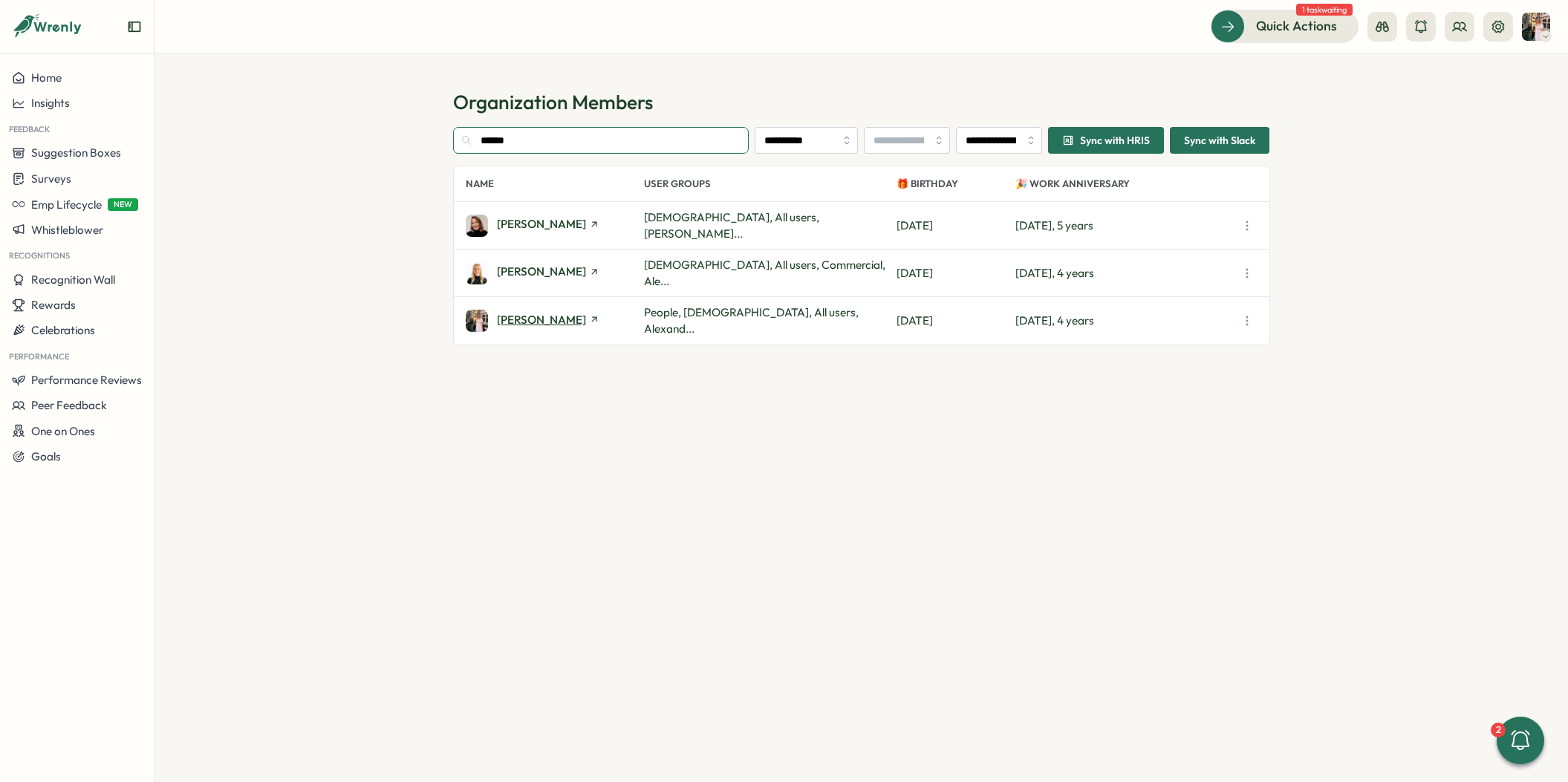
type input "******"
click at [532, 314] on span "[PERSON_NAME]" at bounding box center [541, 319] width 89 height 11
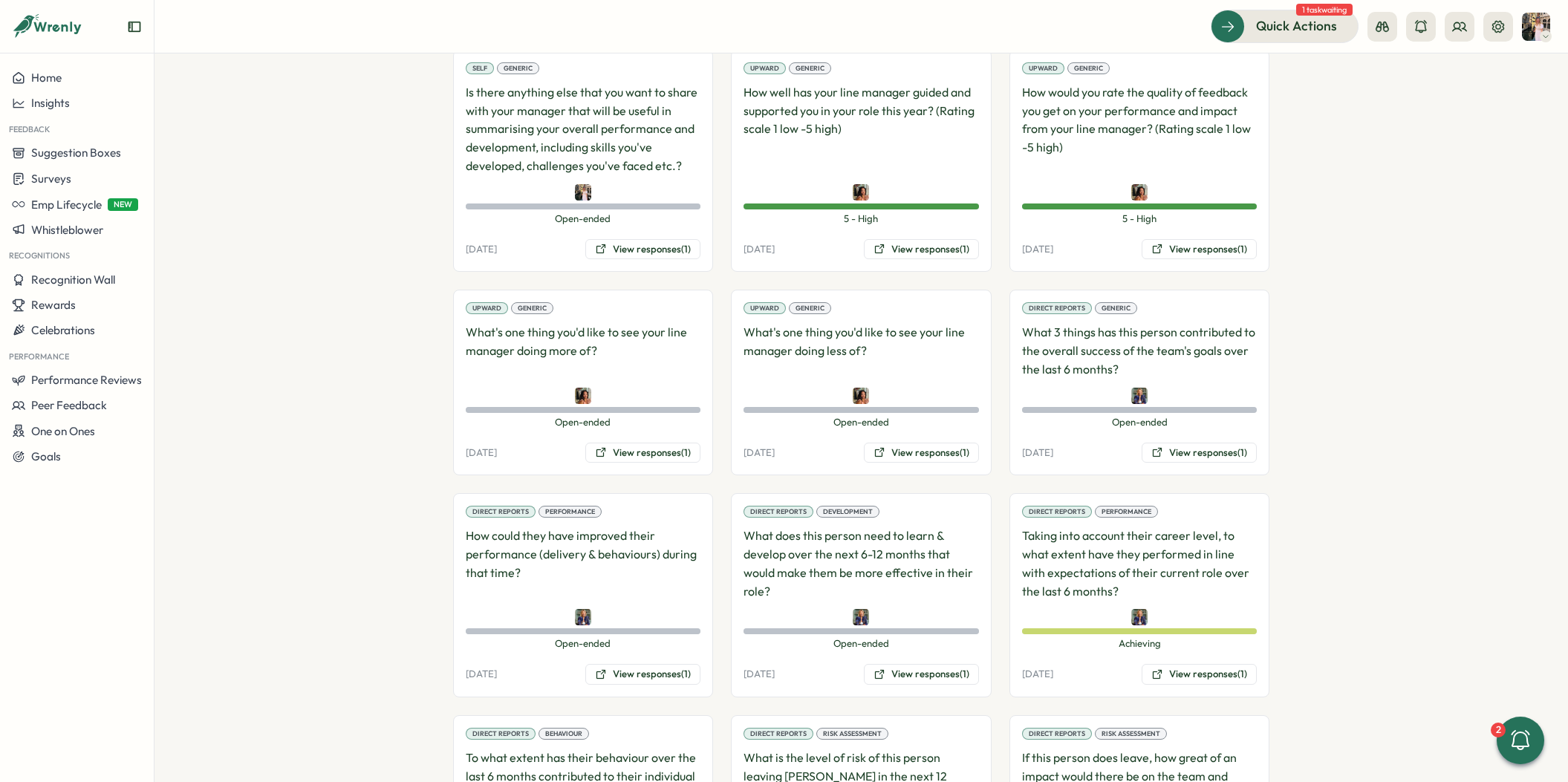
scroll to position [1410, 0]
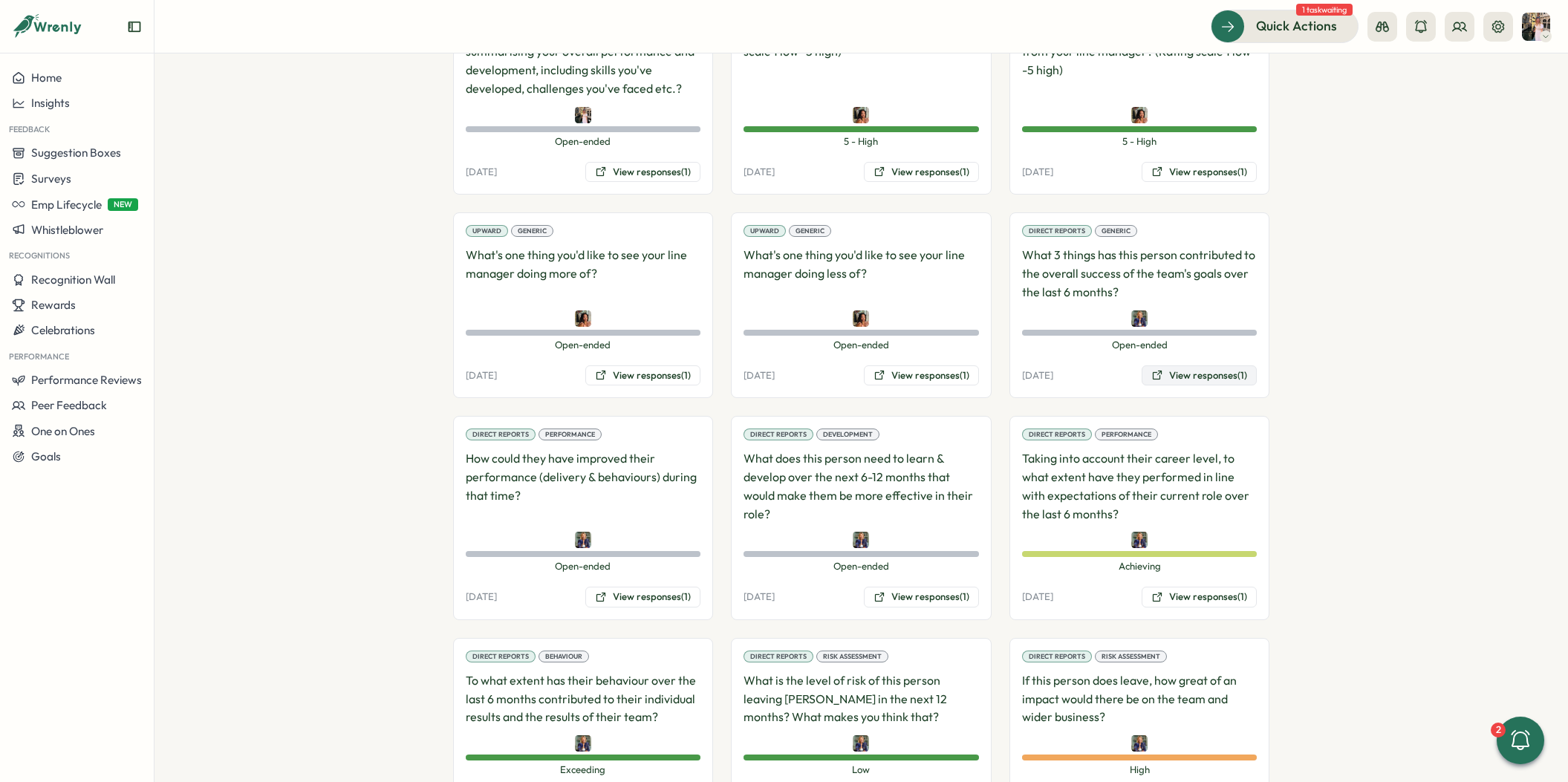
click at [1183, 366] on button "View responses (1)" at bounding box center [1199, 376] width 115 height 21
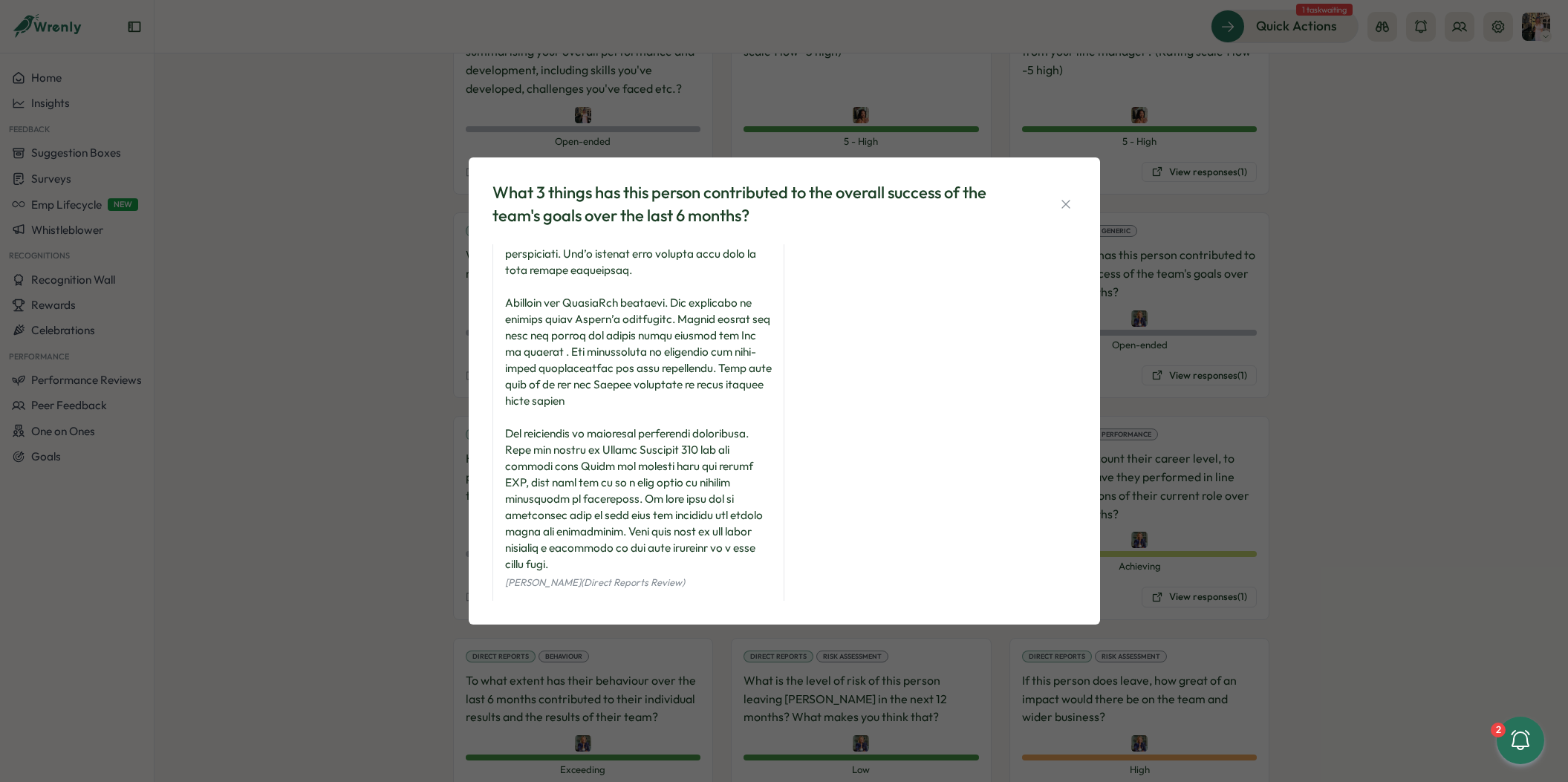
scroll to position [120, 0]
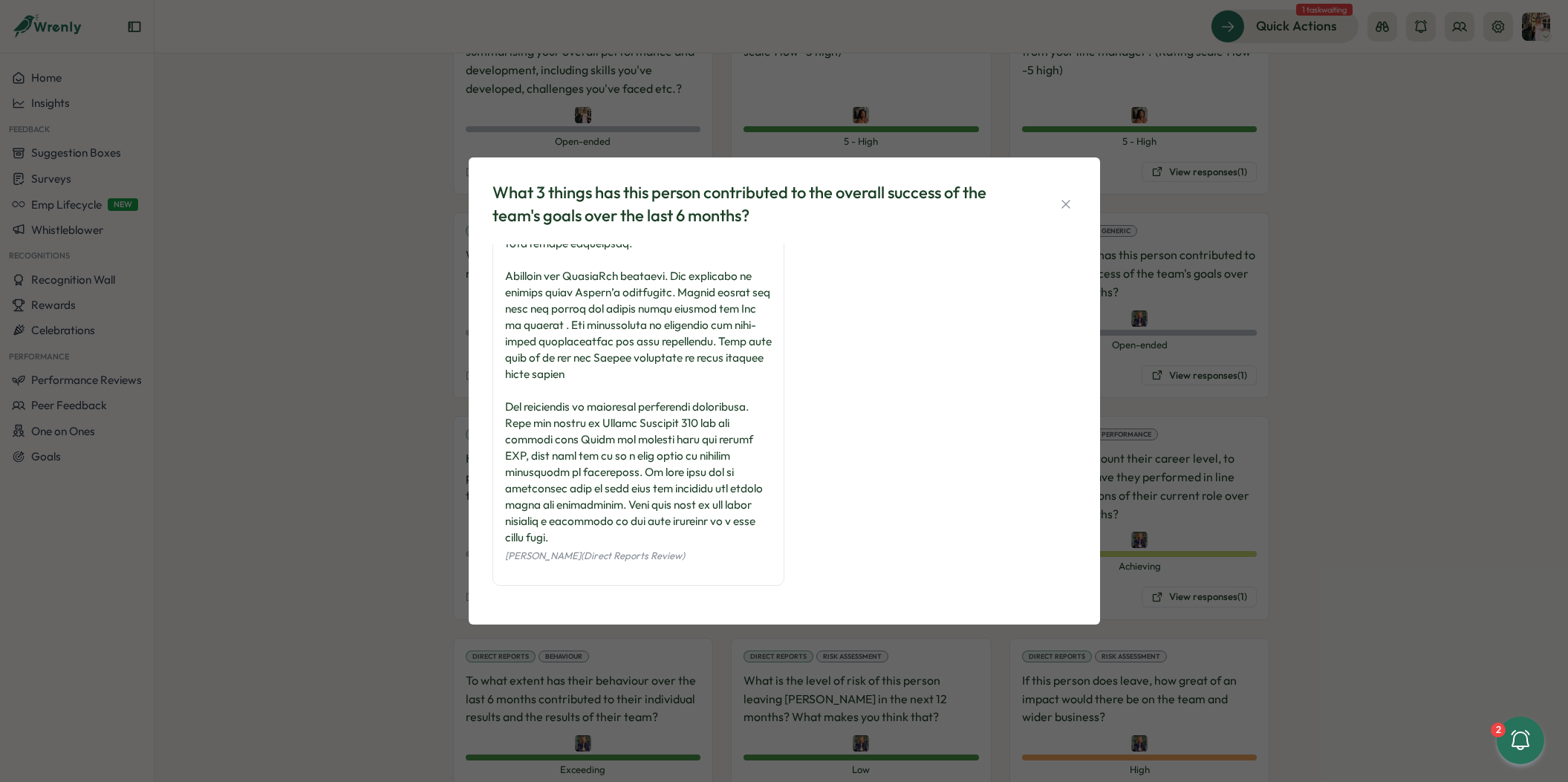
click at [1304, 443] on div "What 3 things has this person contributed to the overall success of the team's …" at bounding box center [784, 391] width 1568 height 782
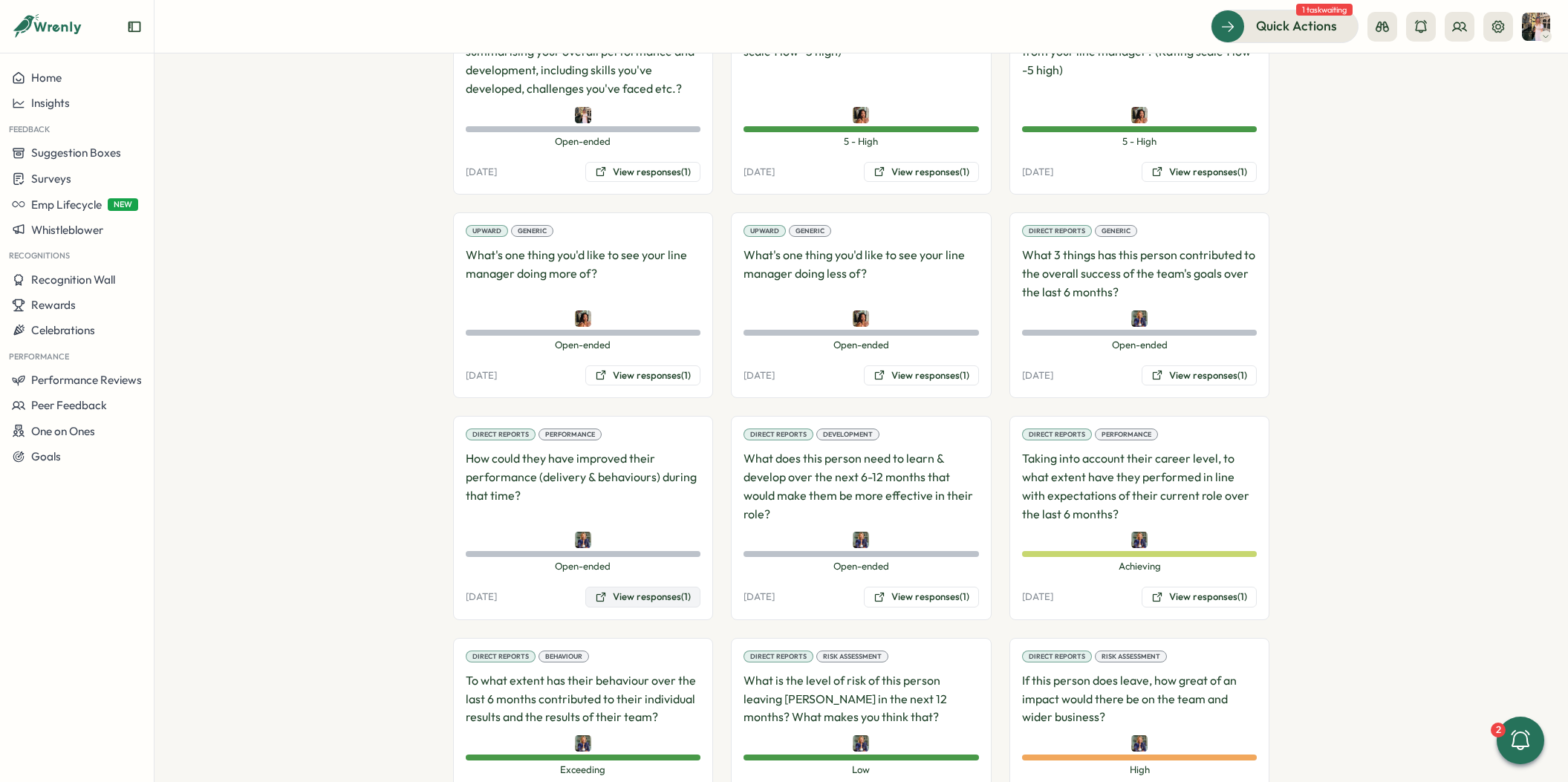
click at [663, 587] on button "View responses (1)" at bounding box center [643, 598] width 115 height 21
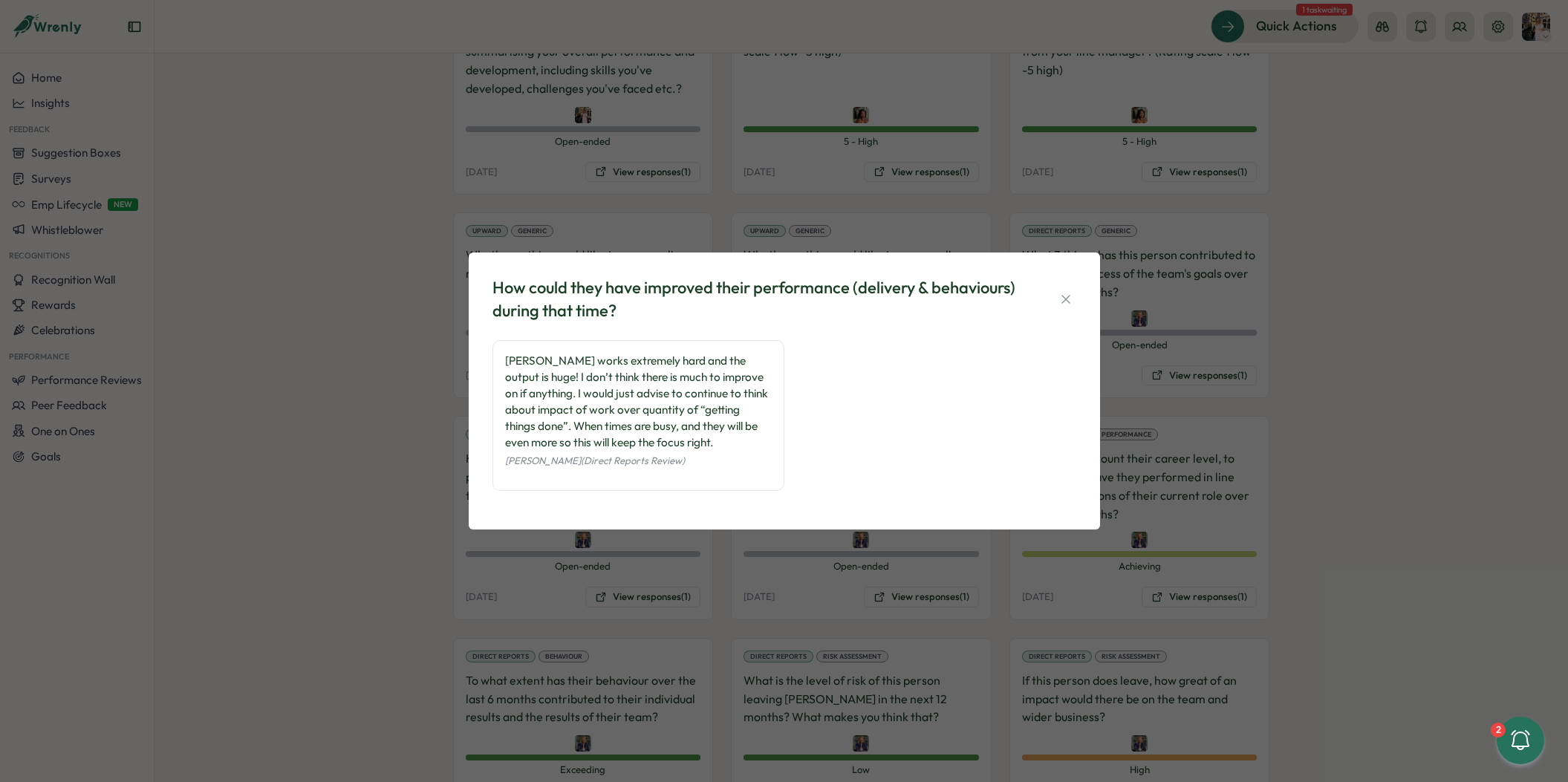
click at [726, 565] on div "How could they have improved their performance (delivery & behaviours) during t…" at bounding box center [784, 391] width 1568 height 782
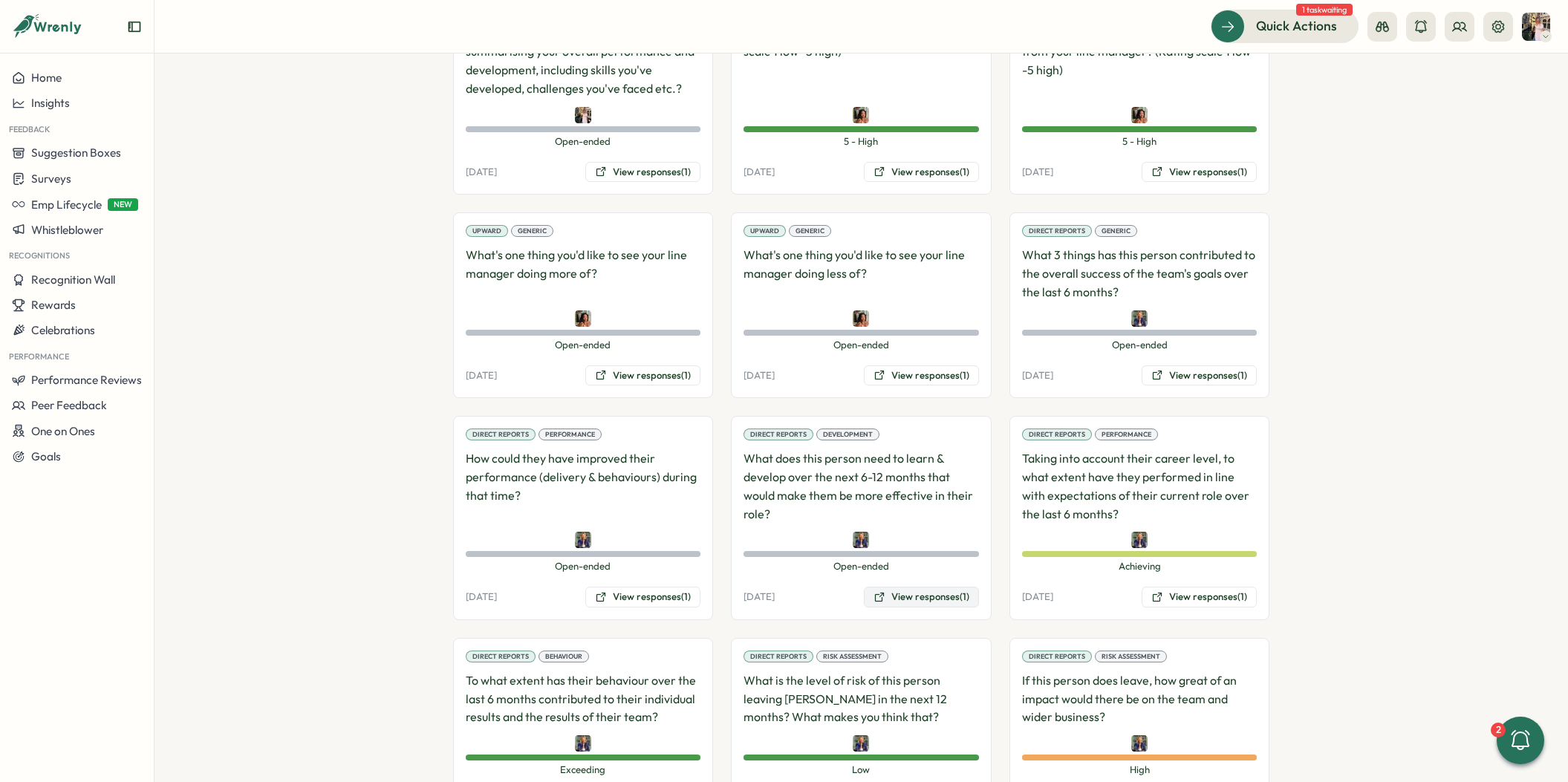
click at [902, 588] on button "View responses (1)" at bounding box center [921, 598] width 115 height 21
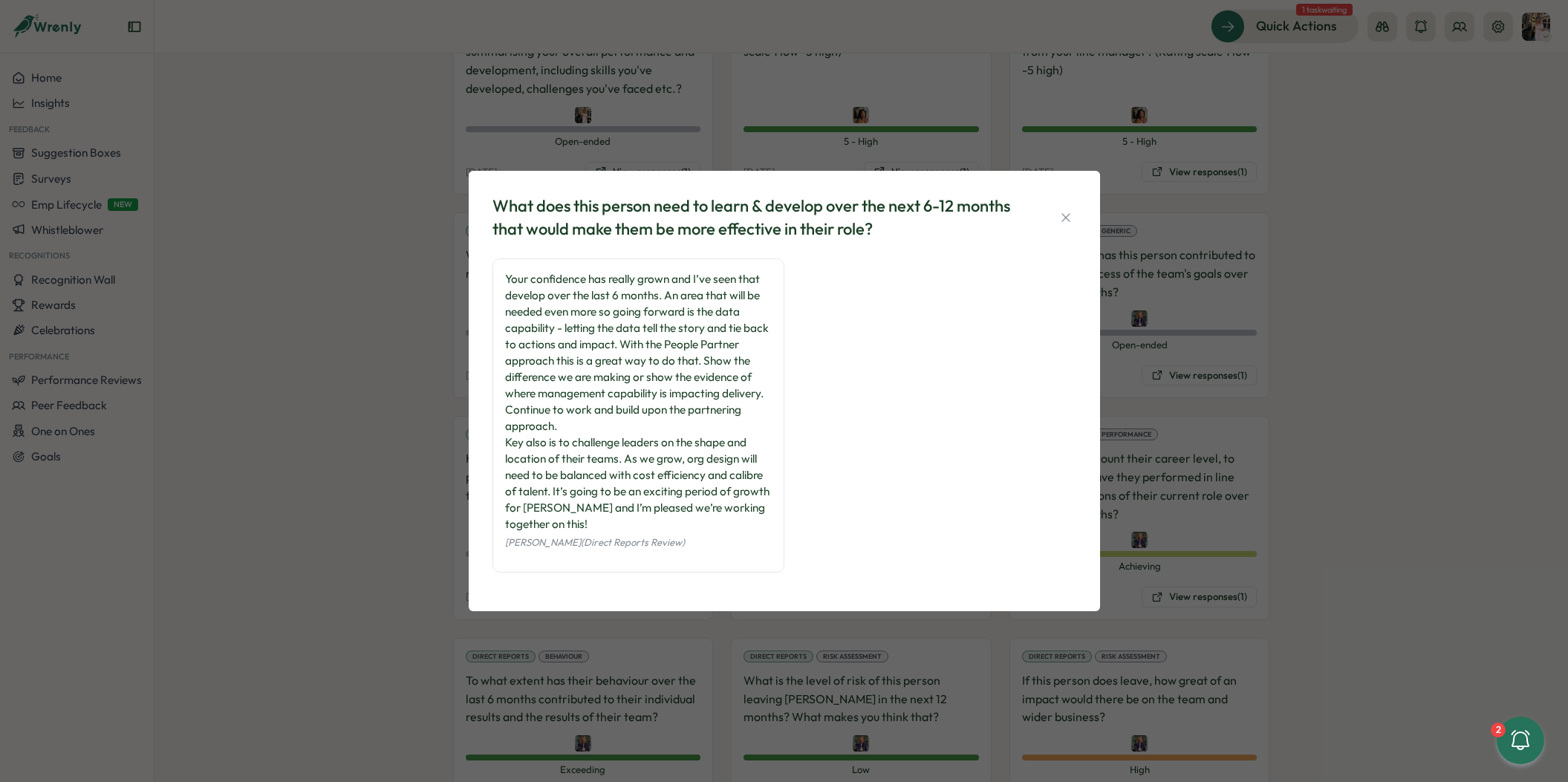
click at [942, 655] on div "What does this person need to learn & develop over the next 6-12 months that wo…" at bounding box center [784, 391] width 1568 height 782
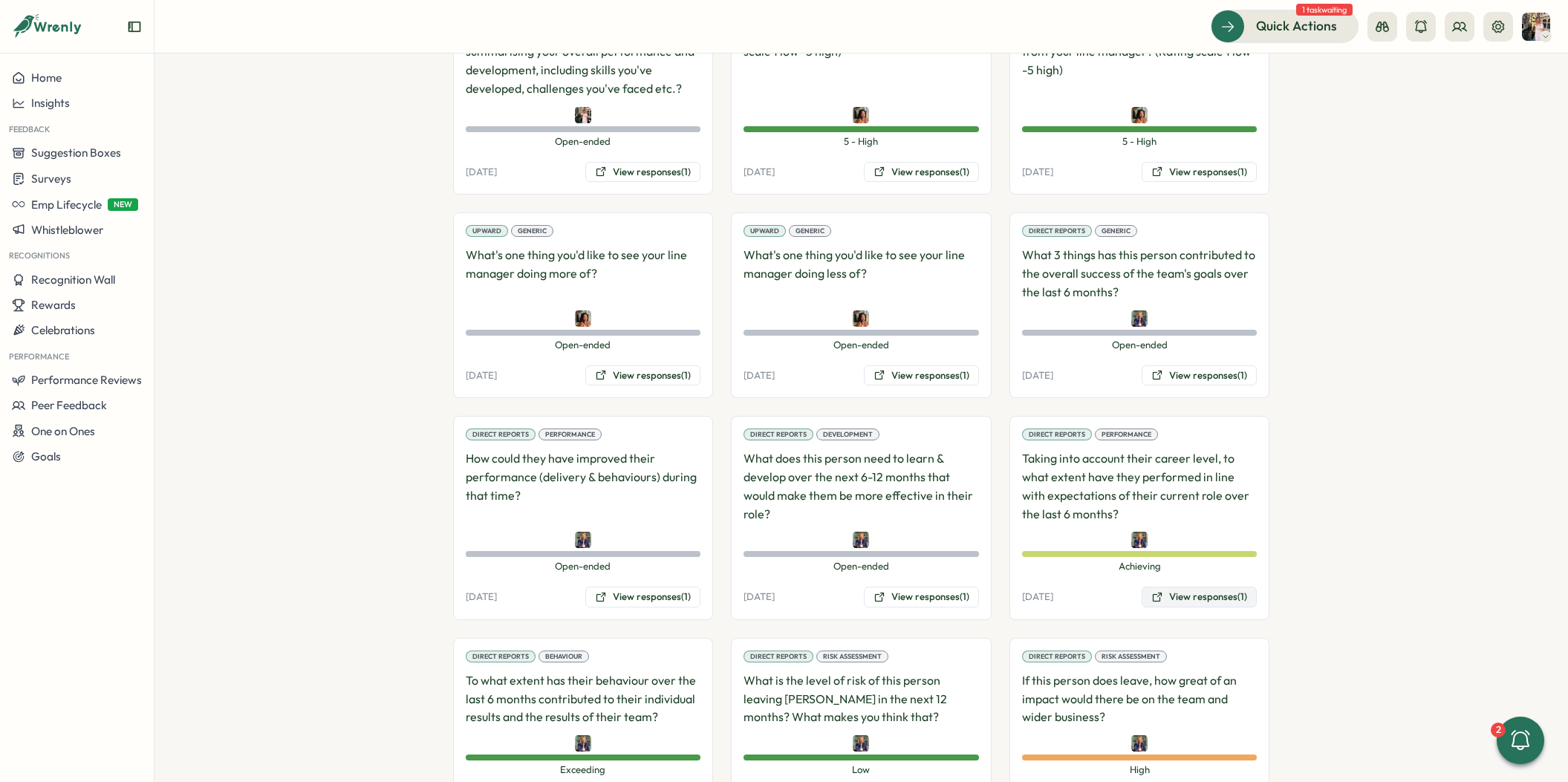
click at [1180, 587] on button "View responses (1)" at bounding box center [1199, 598] width 115 height 21
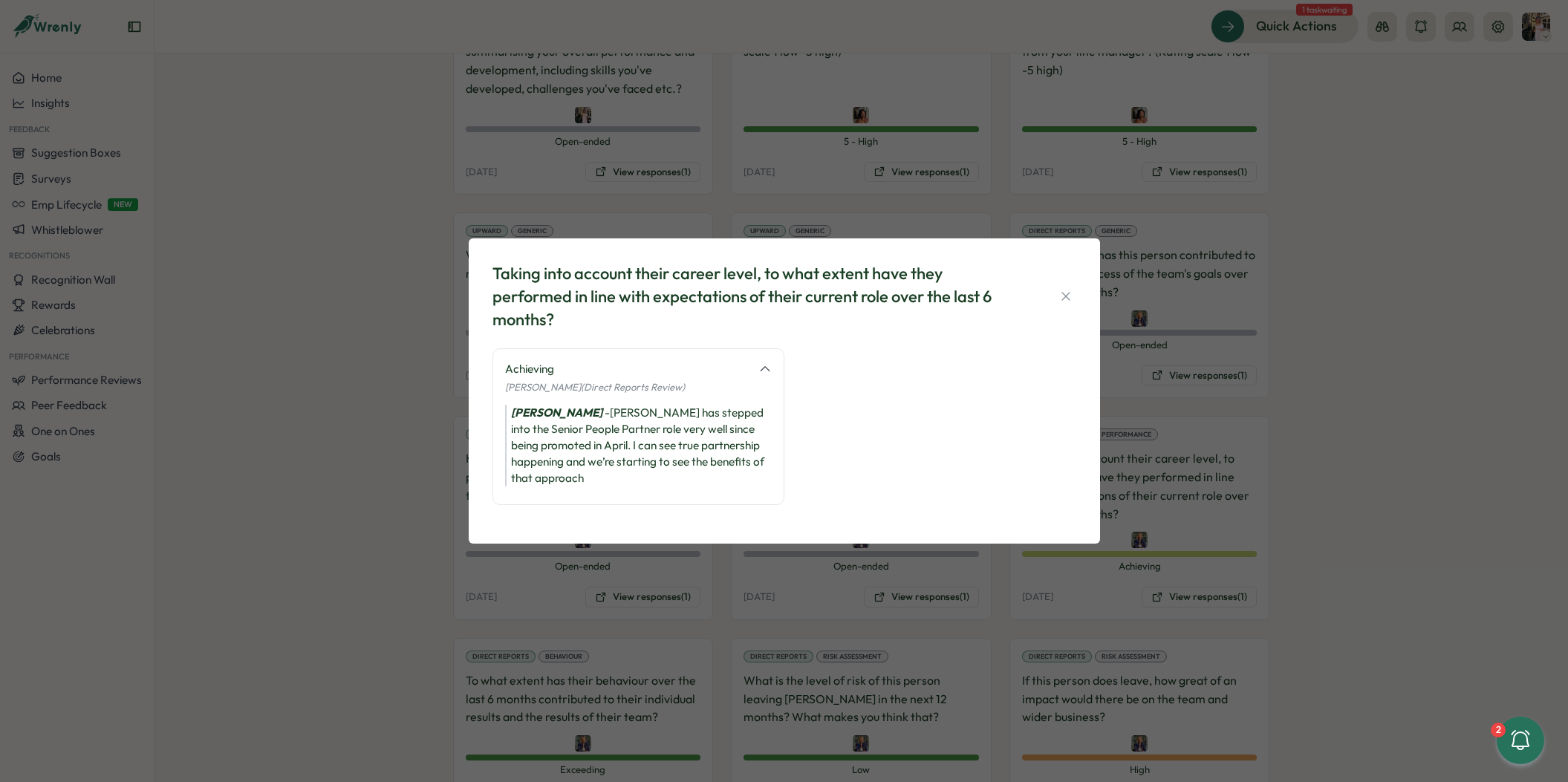
click at [920, 574] on div "Taking into account their career level, to what extent have they performed in l…" at bounding box center [784, 391] width 1568 height 782
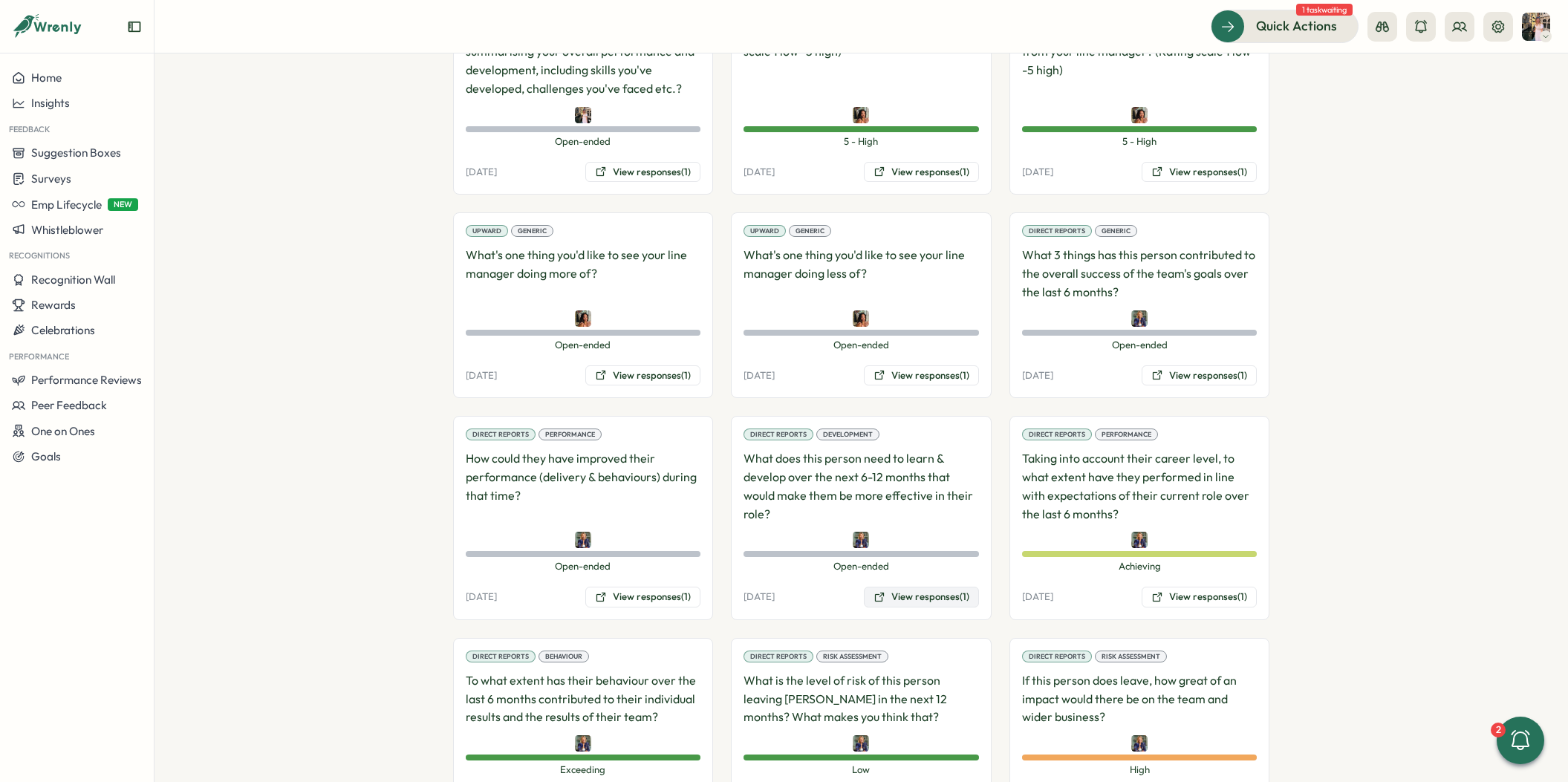
click at [923, 587] on button "View responses (1)" at bounding box center [921, 598] width 115 height 21
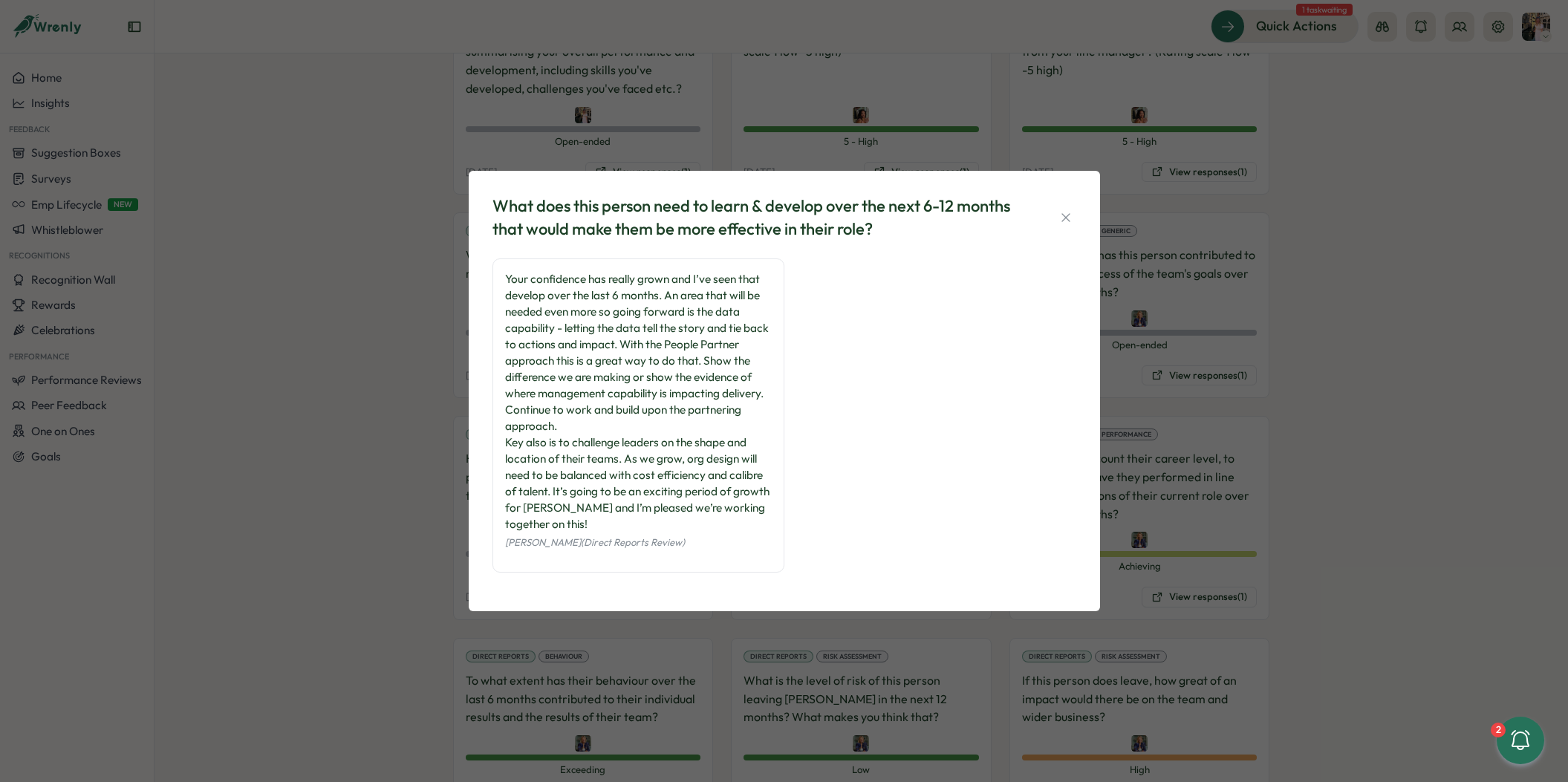
click at [848, 655] on div "What does this person need to learn & develop over the next 6-12 months that wo…" at bounding box center [784, 391] width 1568 height 782
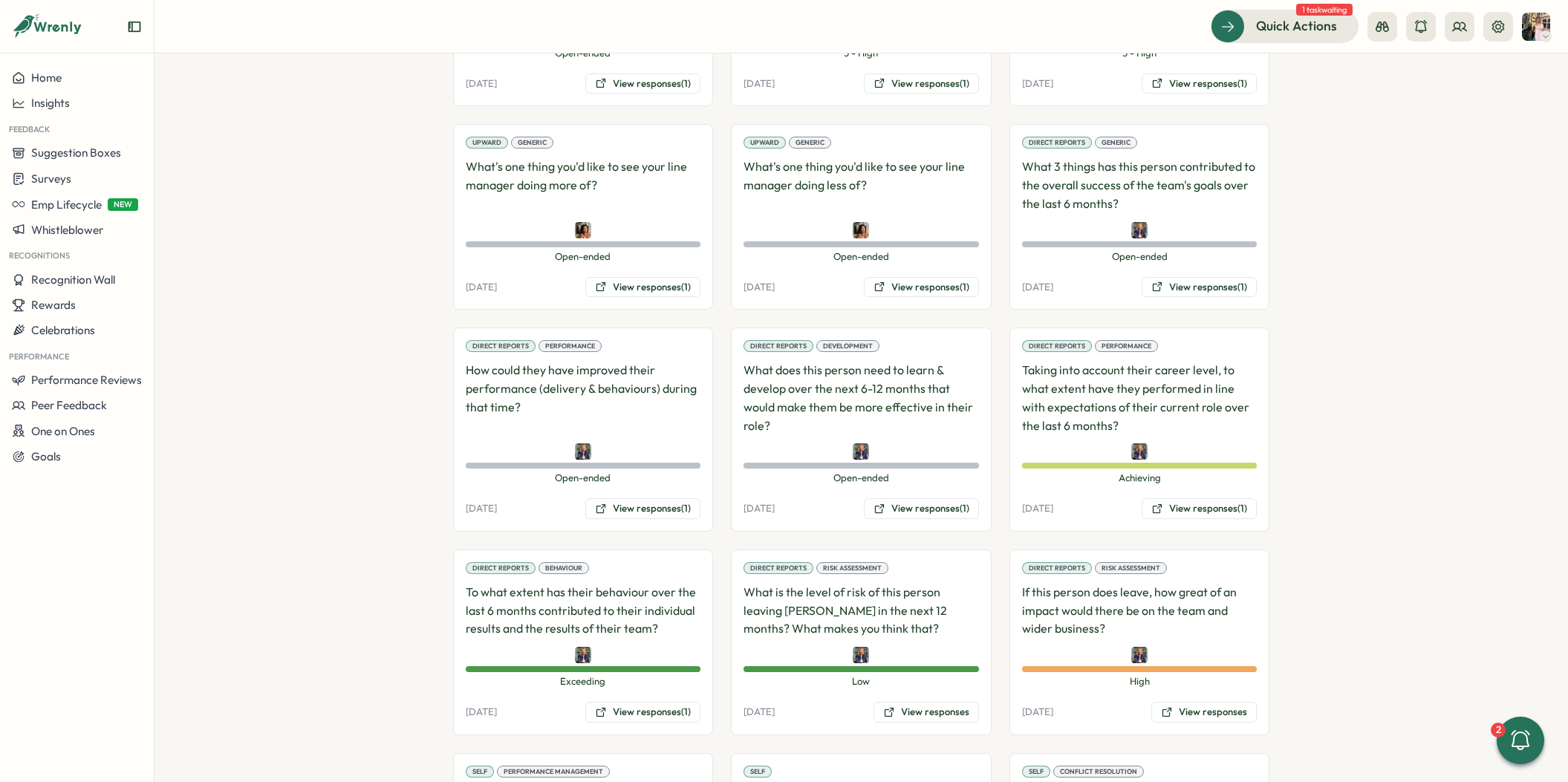
scroll to position [1500, 0]
click at [657, 700] on button "View responses (1)" at bounding box center [643, 711] width 115 height 21
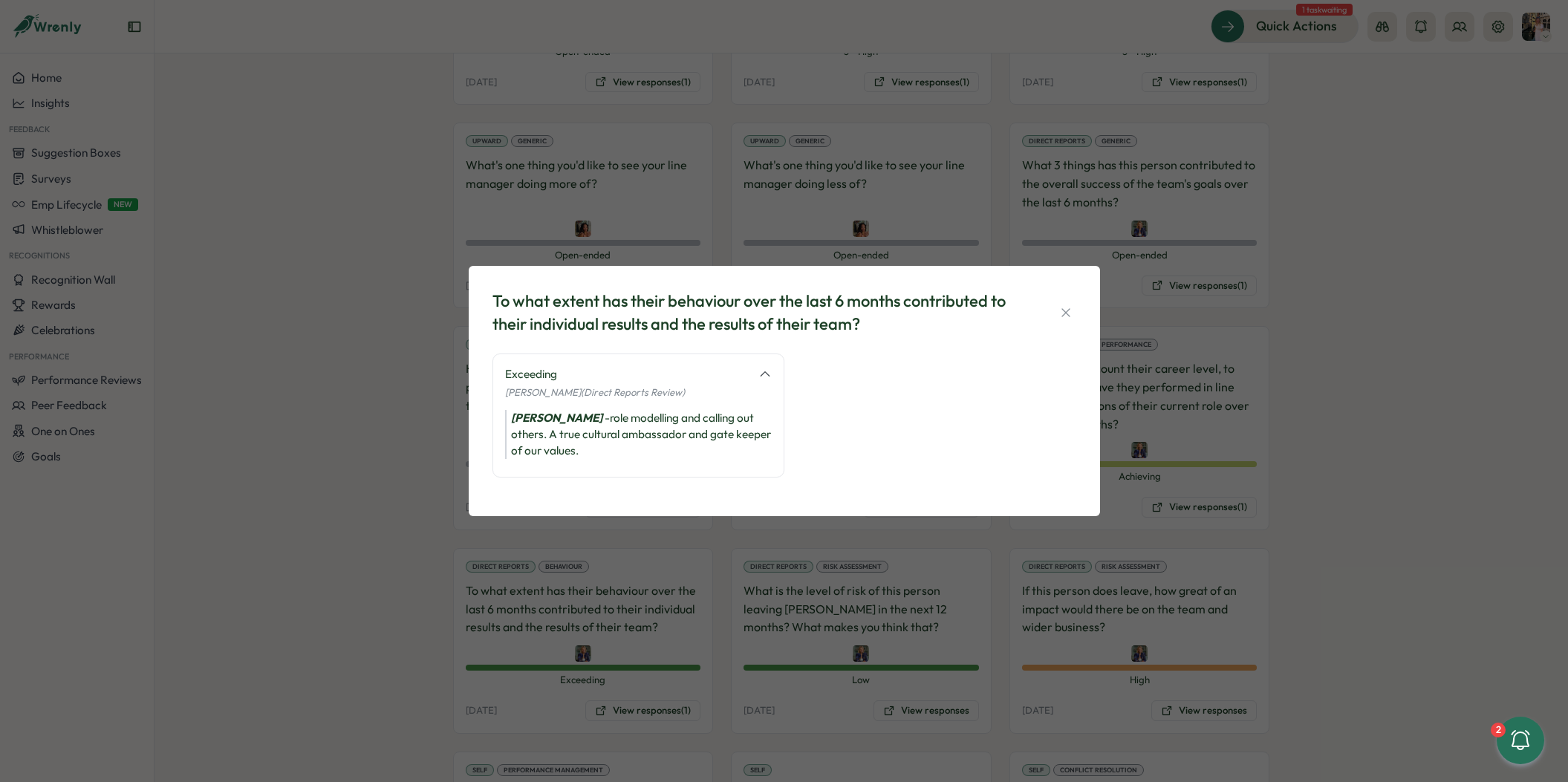
click at [800, 684] on div "To what extent has their behaviour over the last 6 months contributed to their …" at bounding box center [784, 391] width 1568 height 782
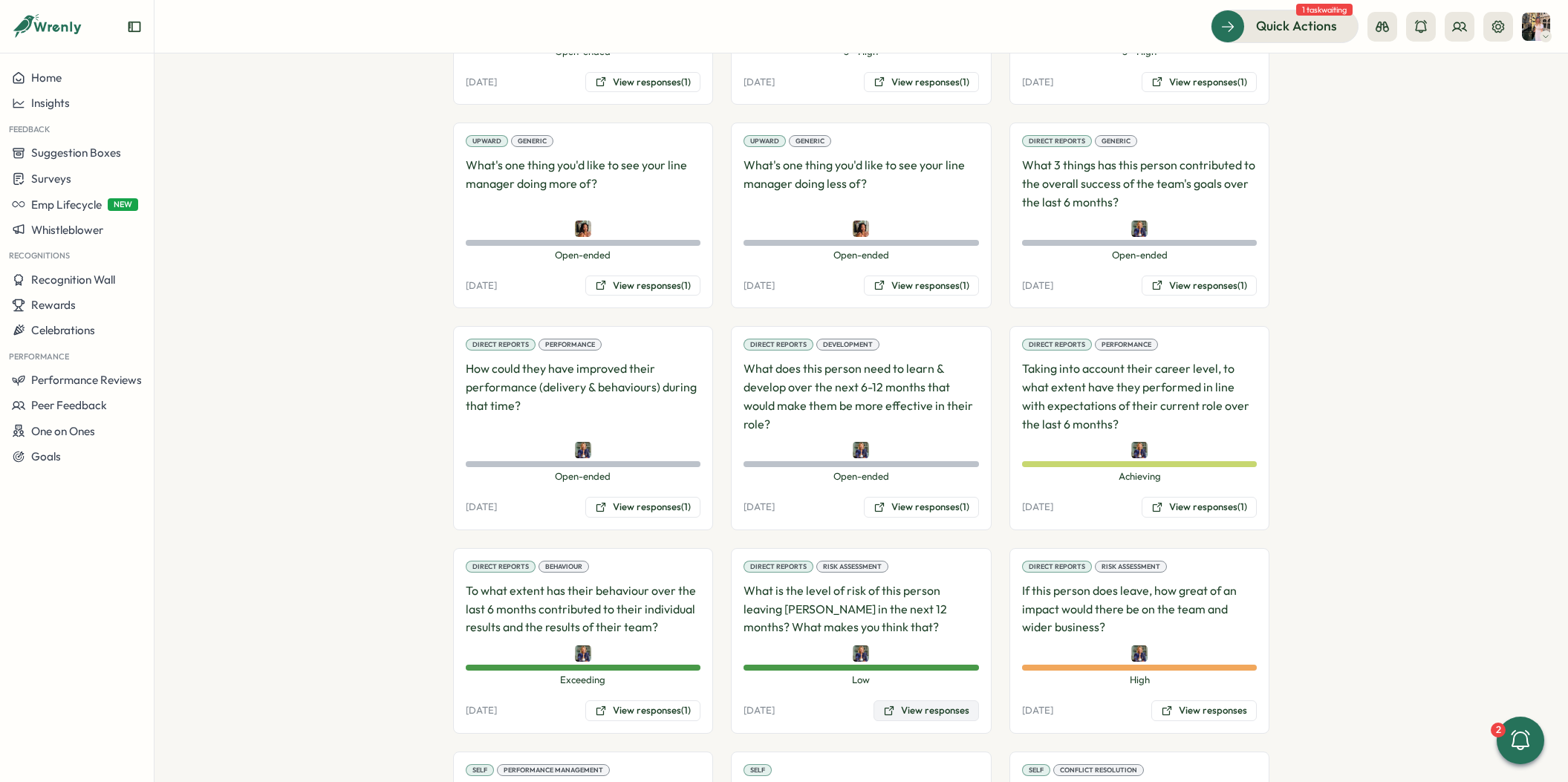
click at [891, 700] on button "View responses" at bounding box center [926, 711] width 106 height 21
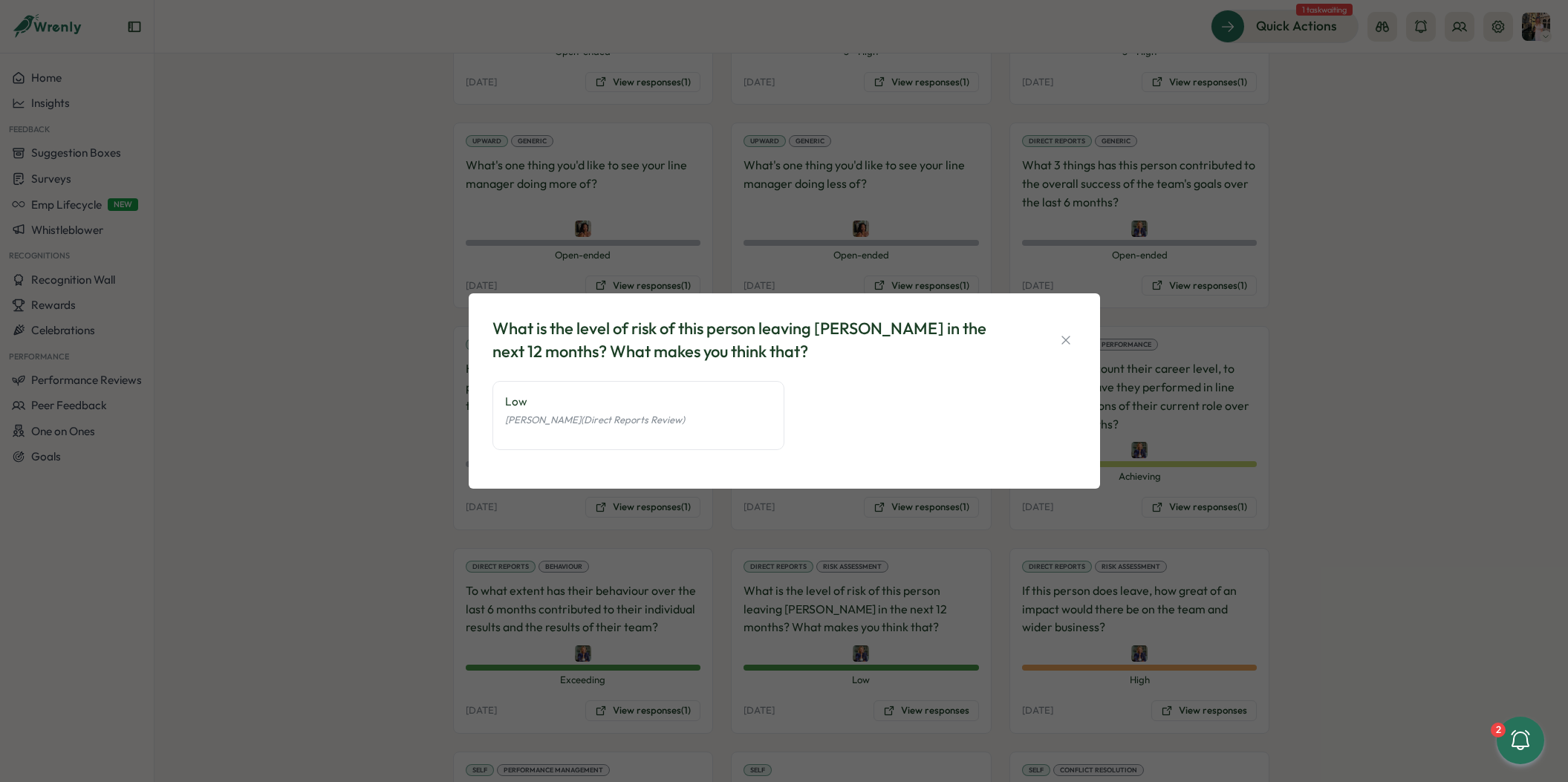
click at [984, 681] on div "What is the level of risk of this person leaving [PERSON_NAME] in the next 12 m…" at bounding box center [784, 391] width 1568 height 782
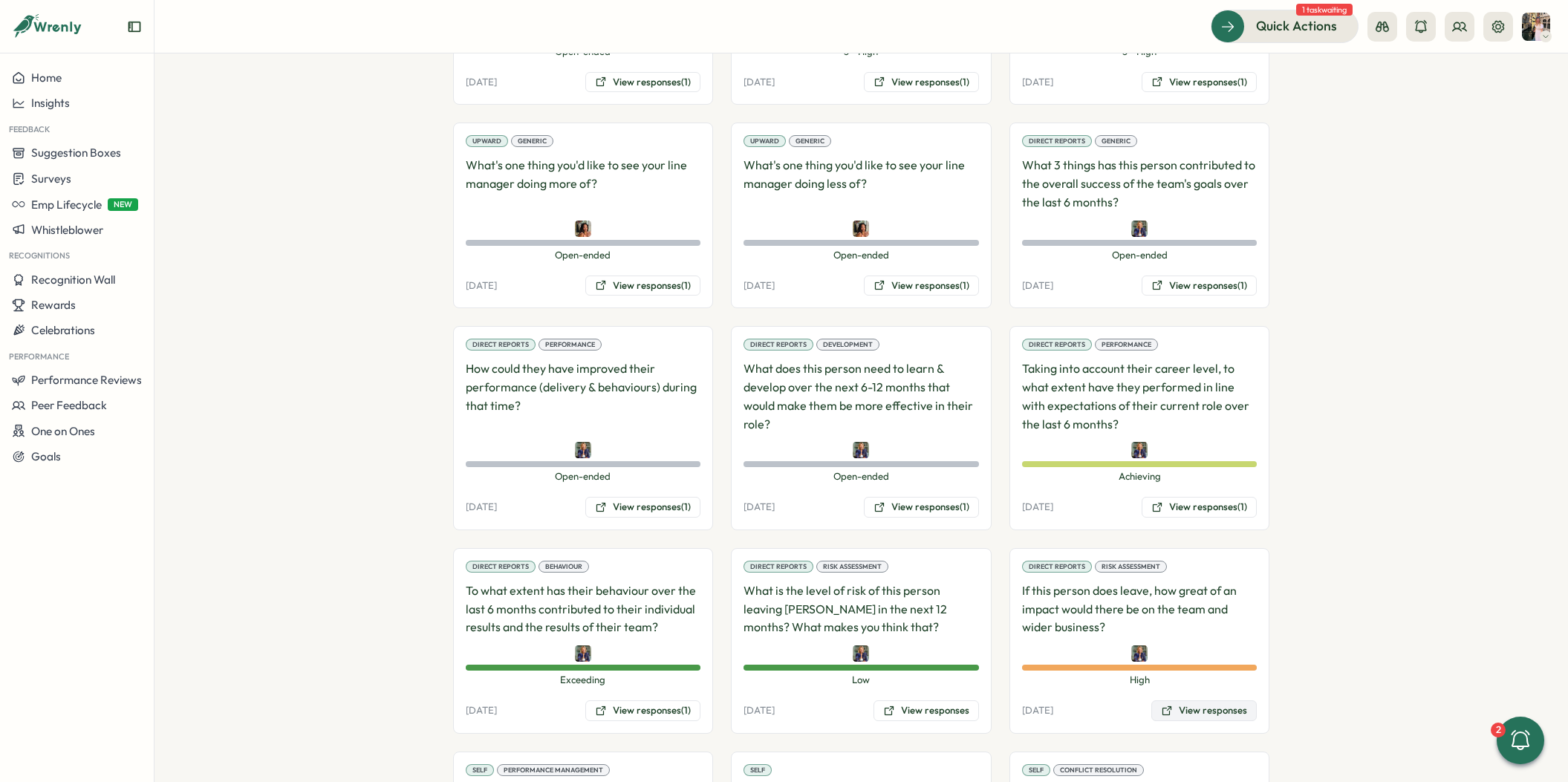
click at [1160, 700] on button "View responses" at bounding box center [1204, 711] width 106 height 21
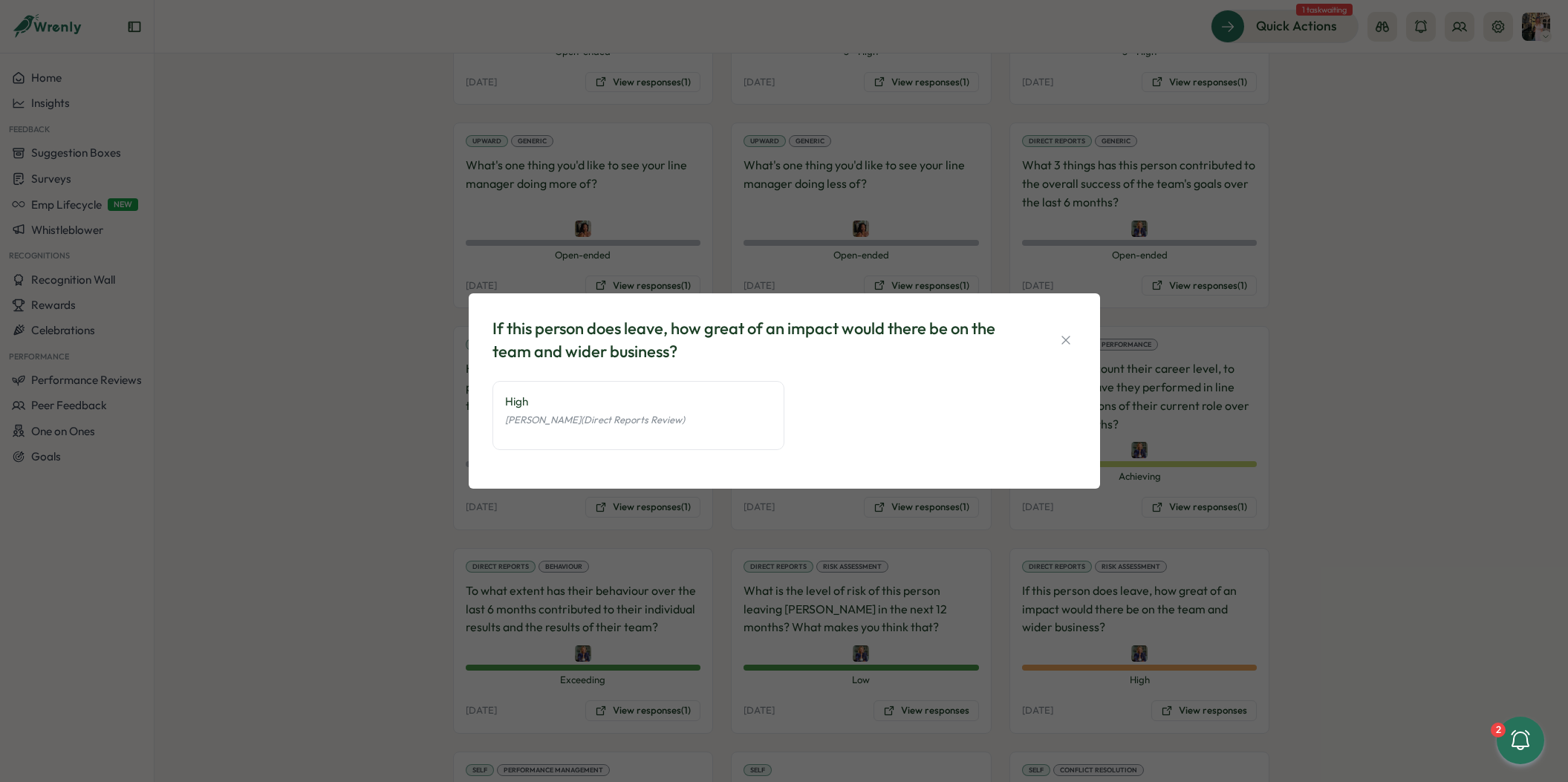
click at [1150, 653] on div "If this person does leave, how great of an impact would there be on the team an…" at bounding box center [784, 391] width 1568 height 782
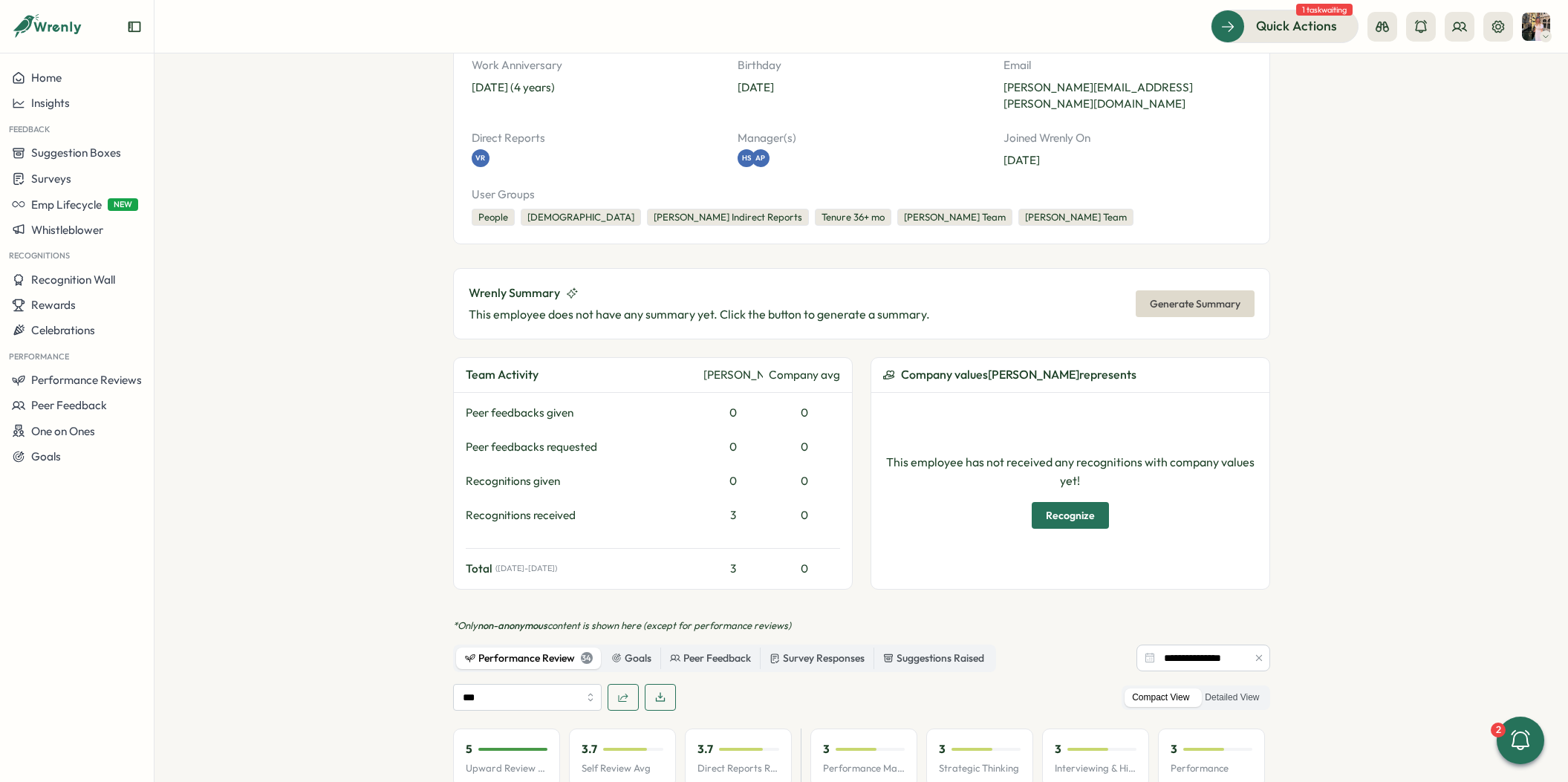
scroll to position [177, 0]
